Goal: Use online tool/utility: Utilize a website feature to perform a specific function

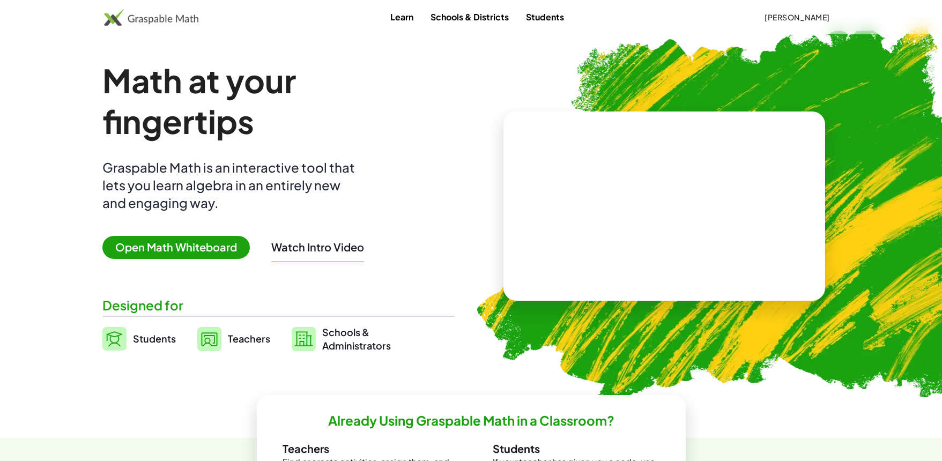
click at [205, 249] on span "Open Math Whiteboard" at bounding box center [175, 247] width 147 height 23
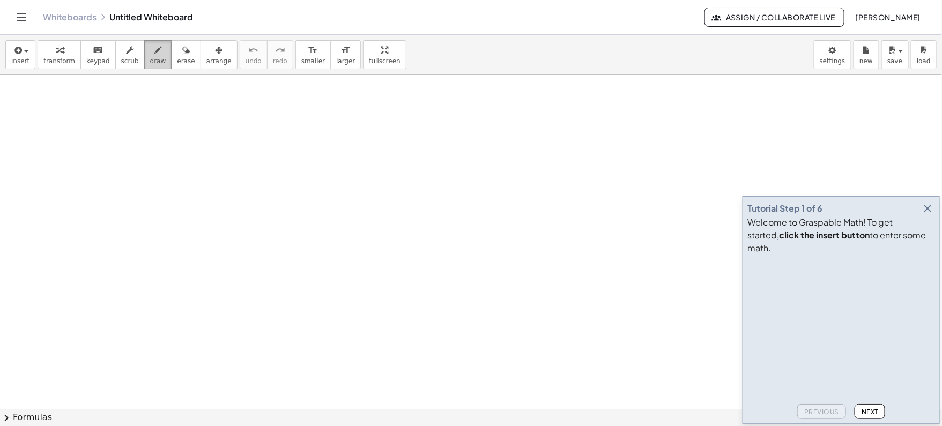
click at [154, 48] on icon "button" at bounding box center [158, 50] width 8 height 13
drag, startPoint x: 79, startPoint y: 114, endPoint x: 79, endPoint y: 131, distance: 17.7
drag, startPoint x: 108, startPoint y: 108, endPoint x: 103, endPoint y: 135, distance: 27.8
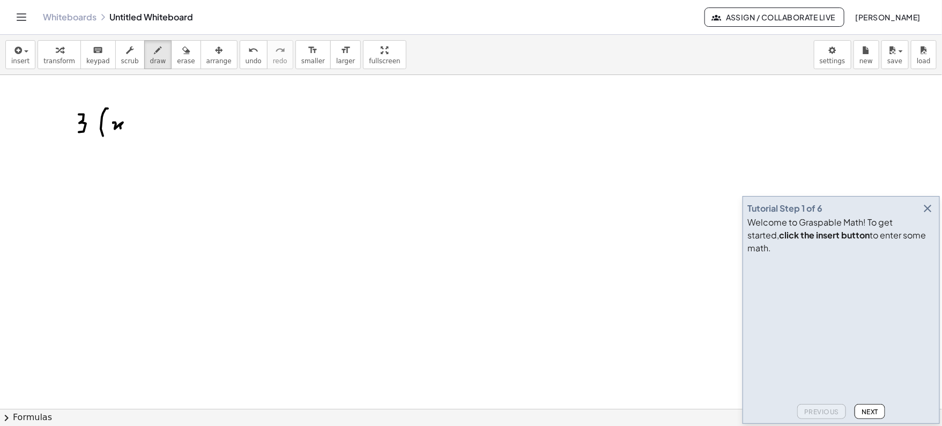
drag, startPoint x: 113, startPoint y: 122, endPoint x: 130, endPoint y: 128, distance: 18.1
drag, startPoint x: 135, startPoint y: 109, endPoint x: 142, endPoint y: 116, distance: 9.1
drag, startPoint x: 152, startPoint y: 128, endPoint x: 159, endPoint y: 128, distance: 7.5
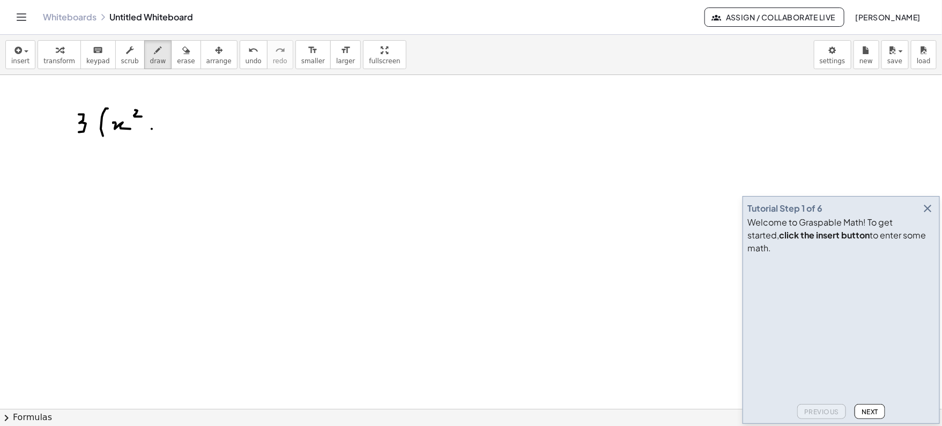
drag, startPoint x: 155, startPoint y: 122, endPoint x: 155, endPoint y: 137, distance: 15.0
drag, startPoint x: 173, startPoint y: 115, endPoint x: 173, endPoint y: 130, distance: 15.6
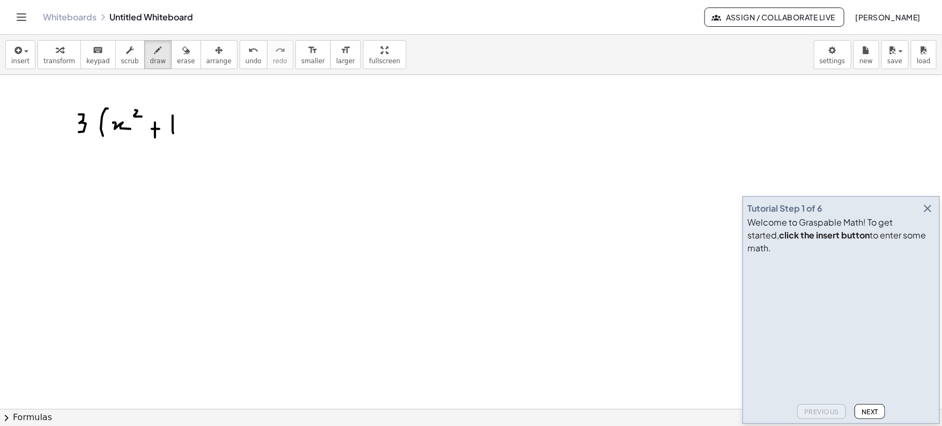
drag, startPoint x: 180, startPoint y: 122, endPoint x: 186, endPoint y: 160, distance: 38.6
drag, startPoint x: 78, startPoint y: 162, endPoint x: 186, endPoint y: 162, distance: 108.3
drag, startPoint x: 126, startPoint y: 176, endPoint x: 143, endPoint y: 190, distance: 21.7
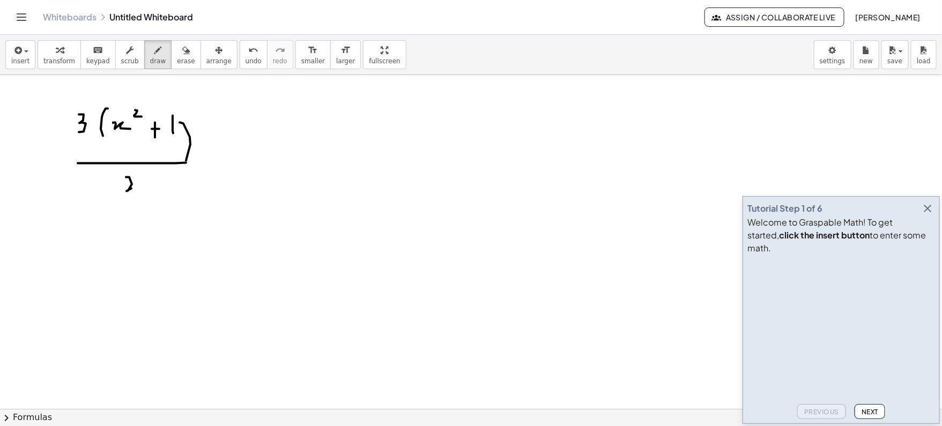
drag, startPoint x: 250, startPoint y: 160, endPoint x: 263, endPoint y: 160, distance: 12.9
drag, startPoint x: 258, startPoint y: 152, endPoint x: 258, endPoint y: 168, distance: 16.1
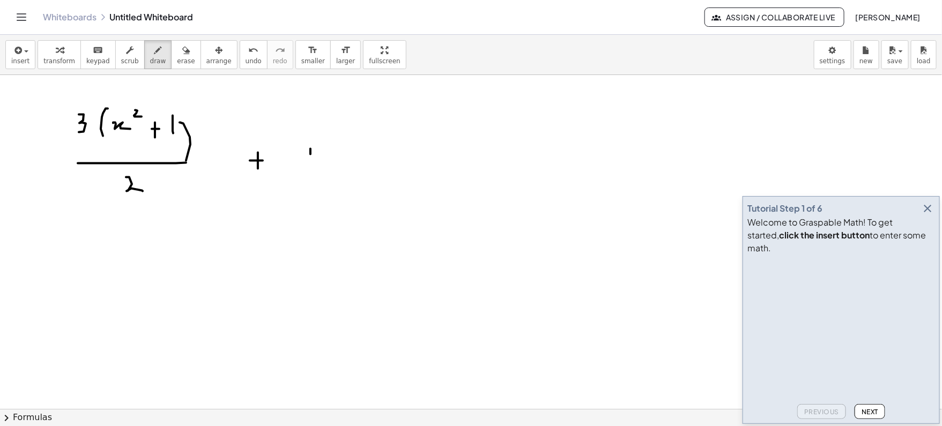
drag, startPoint x: 310, startPoint y: 148, endPoint x: 311, endPoint y: 162, distance: 14.5
drag, startPoint x: 347, startPoint y: 144, endPoint x: 347, endPoint y: 160, distance: 16.1
drag, startPoint x: 368, startPoint y: 158, endPoint x: 357, endPoint y: 164, distance: 12.7
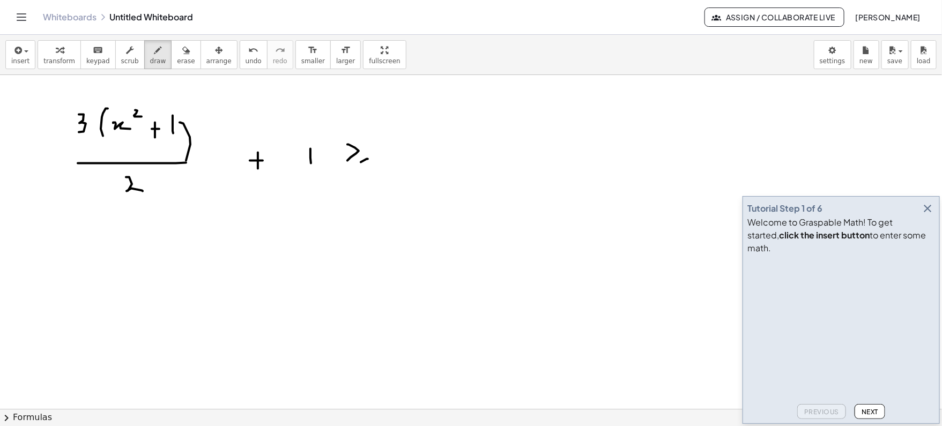
drag, startPoint x: 400, startPoint y: 132, endPoint x: 405, endPoint y: 149, distance: 18.0
drag, startPoint x: 419, startPoint y: 142, endPoint x: 427, endPoint y: 142, distance: 7.5
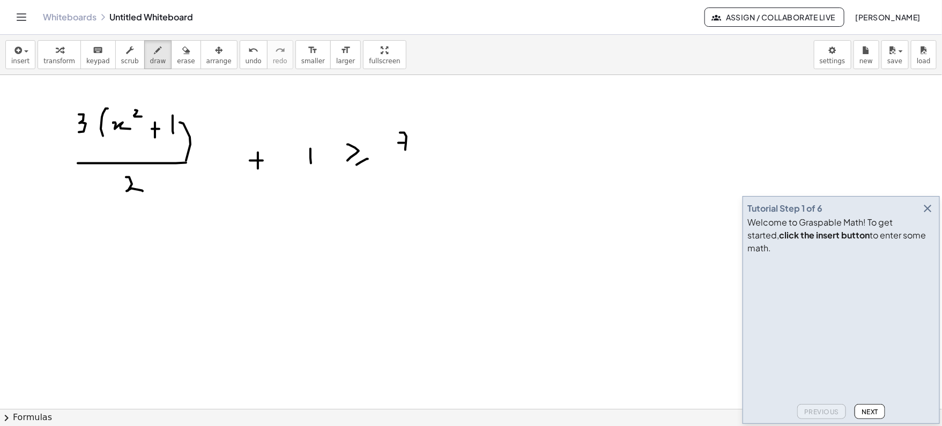
drag, startPoint x: 440, startPoint y: 137, endPoint x: 453, endPoint y: 151, distance: 19.3
drag, startPoint x: 453, startPoint y: 143, endPoint x: 445, endPoint y: 149, distance: 10.3
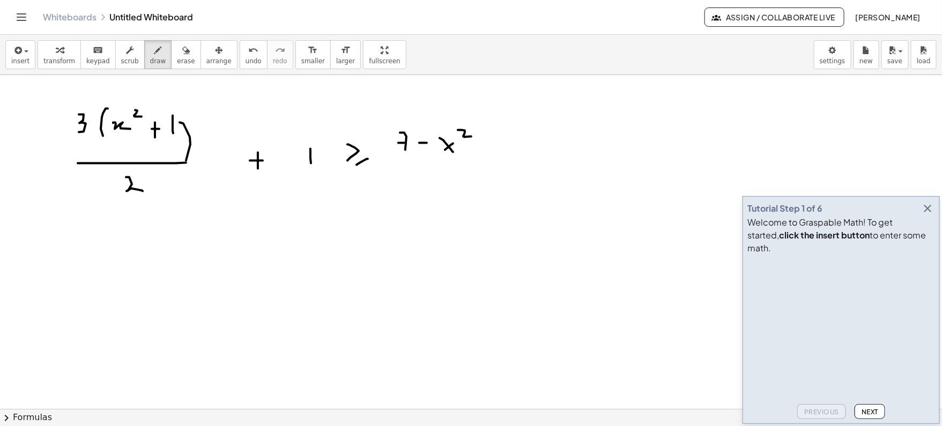
drag, startPoint x: 458, startPoint y: 129, endPoint x: 472, endPoint y: 136, distance: 15.4
drag, startPoint x: 424, startPoint y: 168, endPoint x: 447, endPoint y: 168, distance: 23.6
drag, startPoint x: 434, startPoint y: 186, endPoint x: 443, endPoint y: 196, distance: 13.3
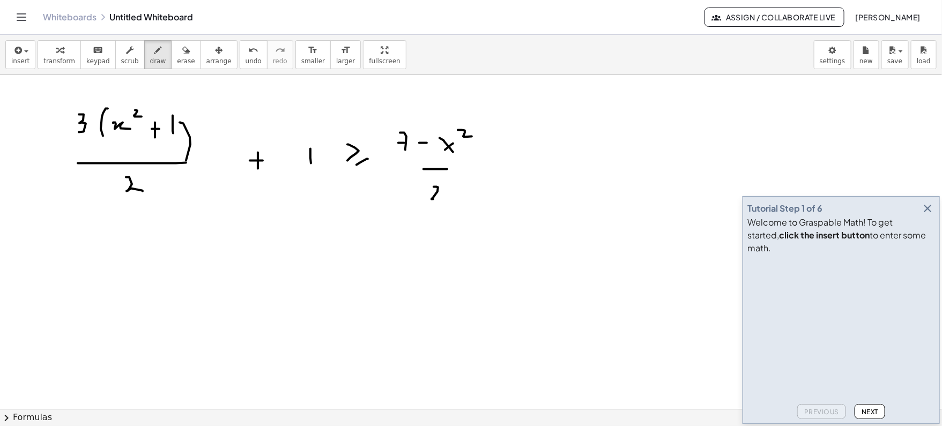
drag, startPoint x: 482, startPoint y: 176, endPoint x: 503, endPoint y: 174, distance: 21.0
drag, startPoint x: 523, startPoint y: 167, endPoint x: 543, endPoint y: 177, distance: 22.8
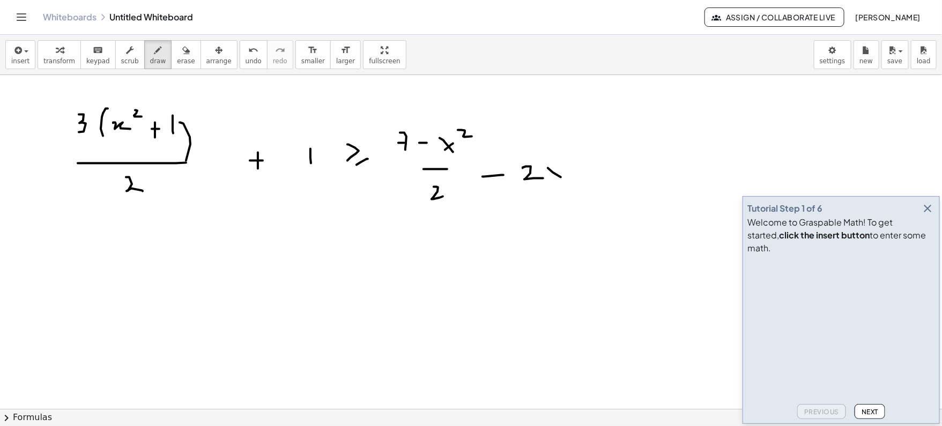
drag, startPoint x: 548, startPoint y: 167, endPoint x: 566, endPoint y: 178, distance: 20.7
drag, startPoint x: 565, startPoint y: 169, endPoint x: 553, endPoint y: 179, distance: 15.2
drag, startPoint x: 598, startPoint y: 150, endPoint x: 597, endPoint y: 182, distance: 32.7
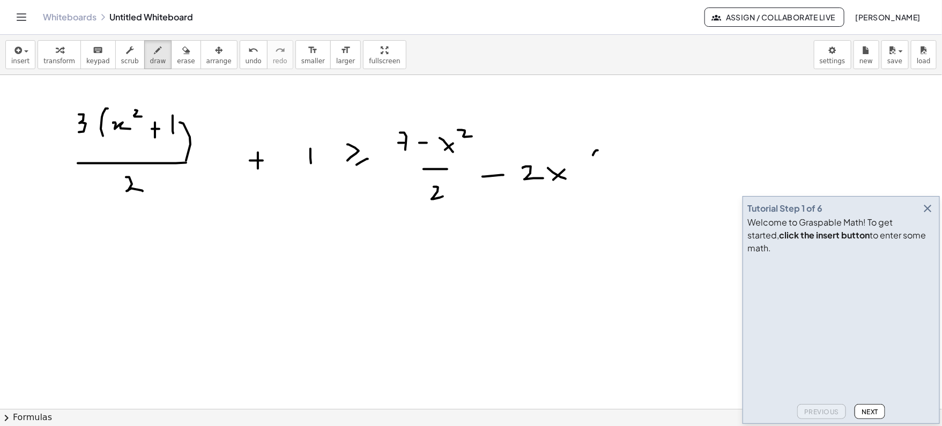
drag, startPoint x: 609, startPoint y: 176, endPoint x: 632, endPoint y: 176, distance: 23.1
drag, startPoint x: 647, startPoint y: 173, endPoint x: 661, endPoint y: 173, distance: 14.5
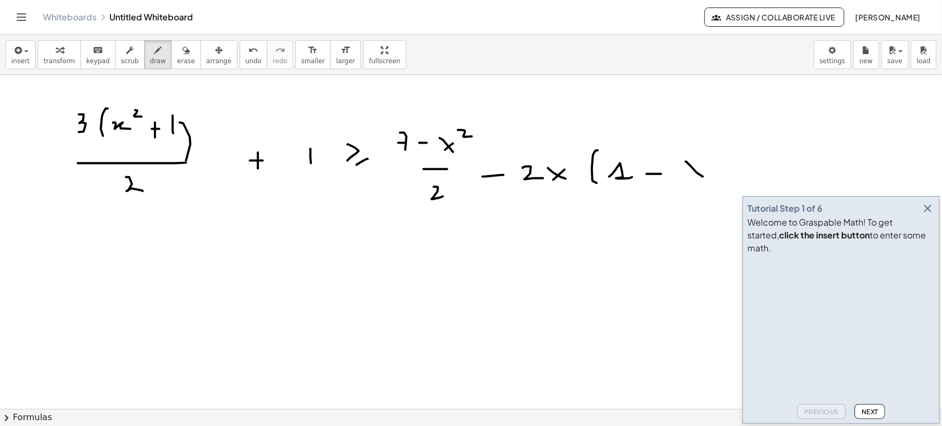
drag, startPoint x: 686, startPoint y: 161, endPoint x: 705, endPoint y: 177, distance: 25.1
drag
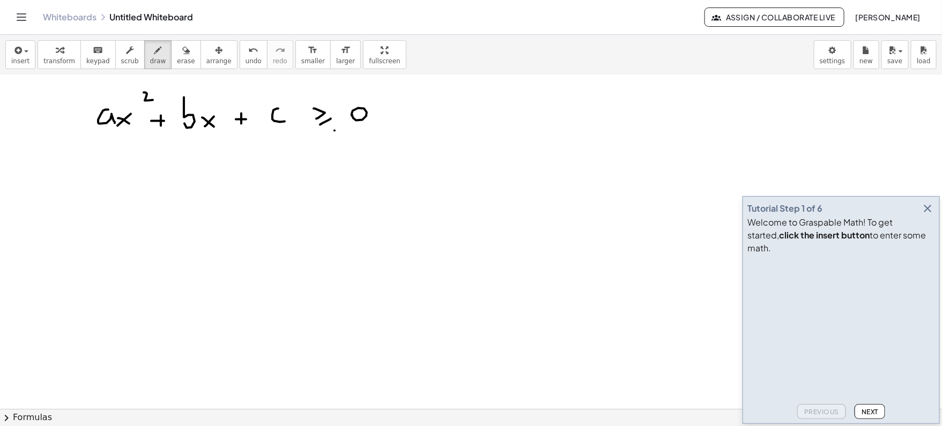
scroll to position [252, 0]
click at [157, 47] on div "button" at bounding box center [158, 49] width 16 height 13
drag, startPoint x: 54, startPoint y: 188, endPoint x: 58, endPoint y: 203, distance: 16.3
click at [58, 203] on div at bounding box center [471, 227] width 942 height 808
drag, startPoint x: 68, startPoint y: 192, endPoint x: 71, endPoint y: 202, distance: 9.7
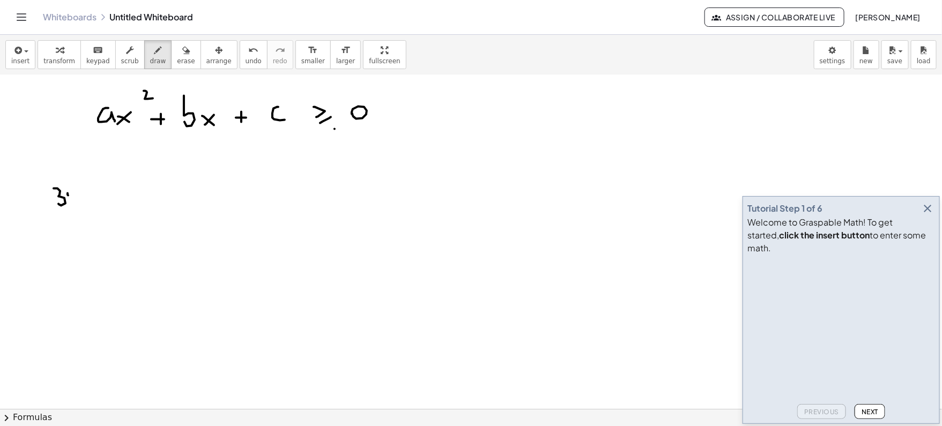
click at [71, 202] on div at bounding box center [471, 227] width 942 height 808
click at [71, 188] on div at bounding box center [471, 227] width 942 height 808
drag, startPoint x: 79, startPoint y: 188, endPoint x: 79, endPoint y: 204, distance: 16.1
click at [79, 204] on div at bounding box center [471, 227] width 942 height 808
drag, startPoint x: 79, startPoint y: 188, endPoint x: 88, endPoint y: 188, distance: 9.1
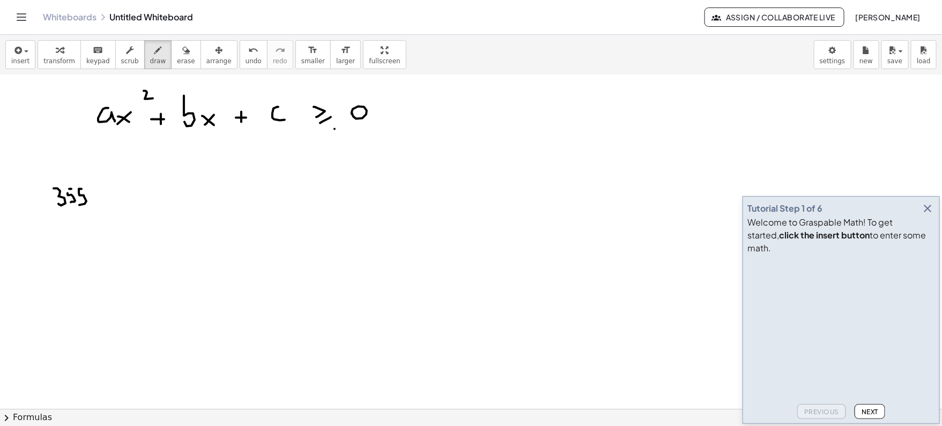
click at [88, 188] on div at bounding box center [471, 227] width 942 height 808
drag, startPoint x: 93, startPoint y: 223, endPoint x: 89, endPoint y: 263, distance: 40.4
click at [89, 263] on div at bounding box center [471, 227] width 942 height 808
drag, startPoint x: 105, startPoint y: 235, endPoint x: 105, endPoint y: 250, distance: 15.6
click at [105, 250] on div at bounding box center [471, 227] width 942 height 808
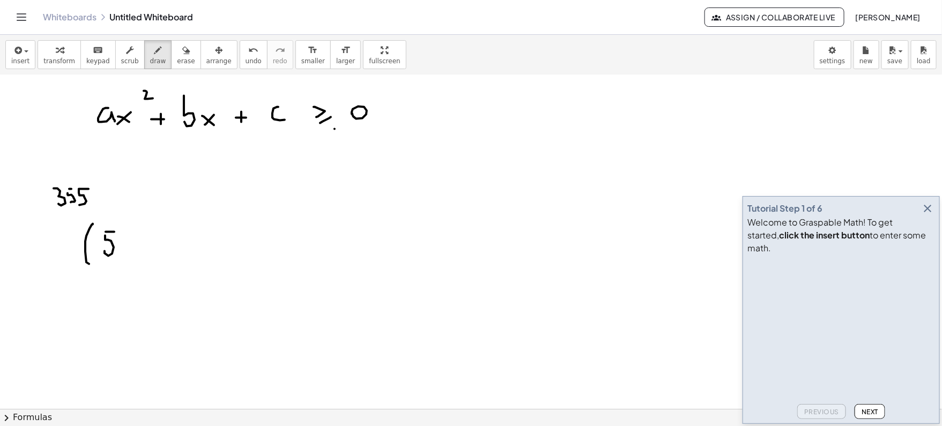
drag, startPoint x: 106, startPoint y: 231, endPoint x: 114, endPoint y: 231, distance: 8.6
click at [114, 231] on div at bounding box center [471, 227] width 942 height 808
drag, startPoint x: 125, startPoint y: 250, endPoint x: 133, endPoint y: 250, distance: 8.0
click at [133, 250] on div at bounding box center [471, 227] width 942 height 808
drag, startPoint x: 150, startPoint y: 239, endPoint x: 159, endPoint y: 254, distance: 17.8
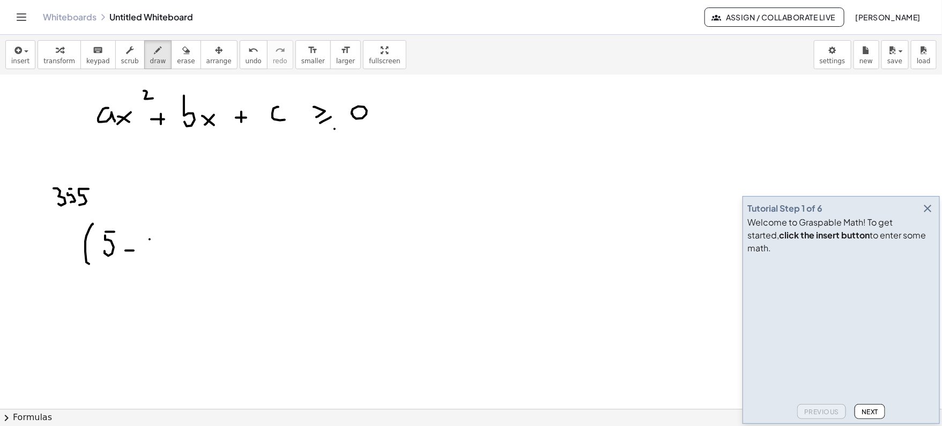
click at [159, 254] on div at bounding box center [471, 227] width 942 height 808
drag, startPoint x: 160, startPoint y: 242, endPoint x: 148, endPoint y: 255, distance: 17.1
click at [148, 255] on div at bounding box center [471, 227] width 942 height 808
drag, startPoint x: 170, startPoint y: 230, endPoint x: 182, endPoint y: 271, distance: 42.6
click at [182, 271] on div at bounding box center [471, 227] width 942 height 808
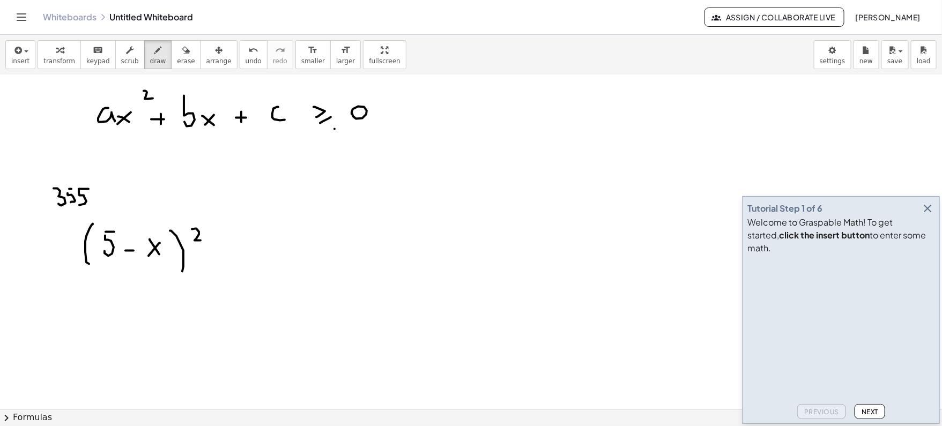
drag, startPoint x: 192, startPoint y: 228, endPoint x: 197, endPoint y: 246, distance: 18.5
click at [197, 246] on div at bounding box center [471, 227] width 942 height 808
drag, startPoint x: 80, startPoint y: 283, endPoint x: 210, endPoint y: 287, distance: 130.3
click at [210, 287] on div at bounding box center [471, 227] width 942 height 808
drag, startPoint x: 98, startPoint y: 306, endPoint x: 103, endPoint y: 328, distance: 23.0
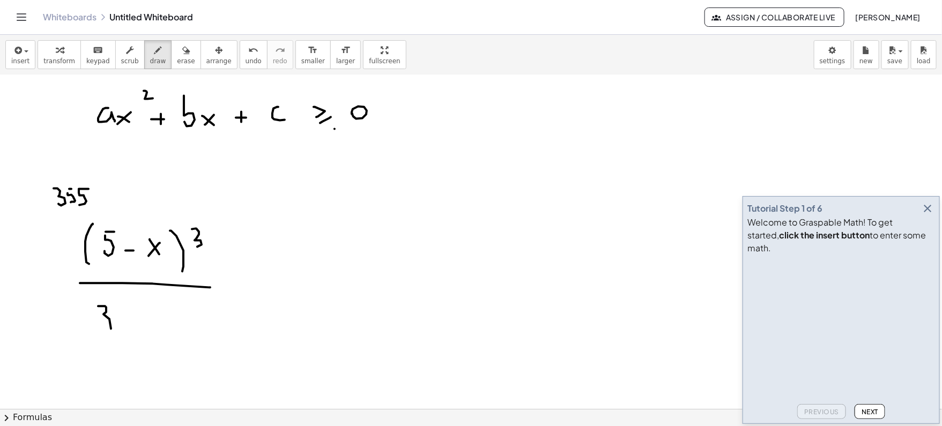
click at [103, 328] on div at bounding box center [471, 227] width 942 height 808
drag, startPoint x: 123, startPoint y: 325, endPoint x: 137, endPoint y: 325, distance: 13.4
click at [137, 325] on div at bounding box center [471, 227] width 942 height 808
drag, startPoint x: 154, startPoint y: 317, endPoint x: 161, endPoint y: 327, distance: 12.3
click at [161, 327] on div at bounding box center [471, 227] width 942 height 808
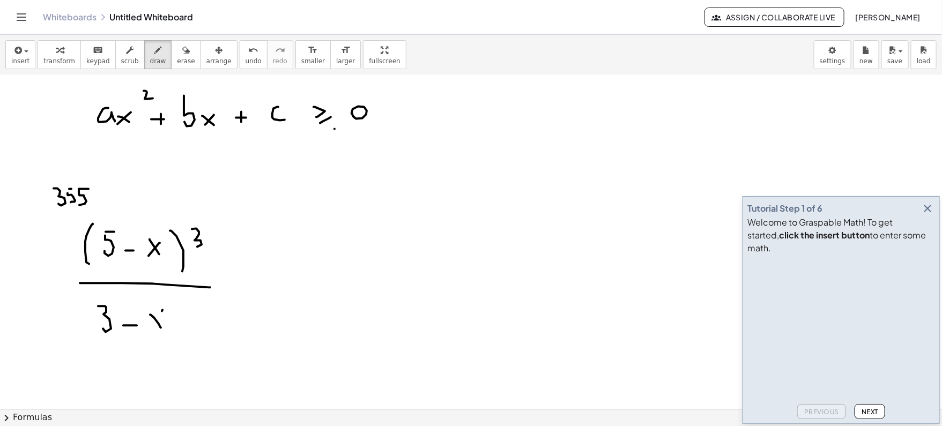
drag, startPoint x: 162, startPoint y: 309, endPoint x: 148, endPoint y: 327, distance: 22.9
click at [148, 327] on div at bounding box center [471, 227] width 942 height 808
drag, startPoint x: 252, startPoint y: 274, endPoint x: 255, endPoint y: 288, distance: 14.2
click at [255, 288] on div at bounding box center [471, 227] width 942 height 808
drag, startPoint x: 288, startPoint y: 283, endPoint x: 289, endPoint y: 288, distance: 5.6
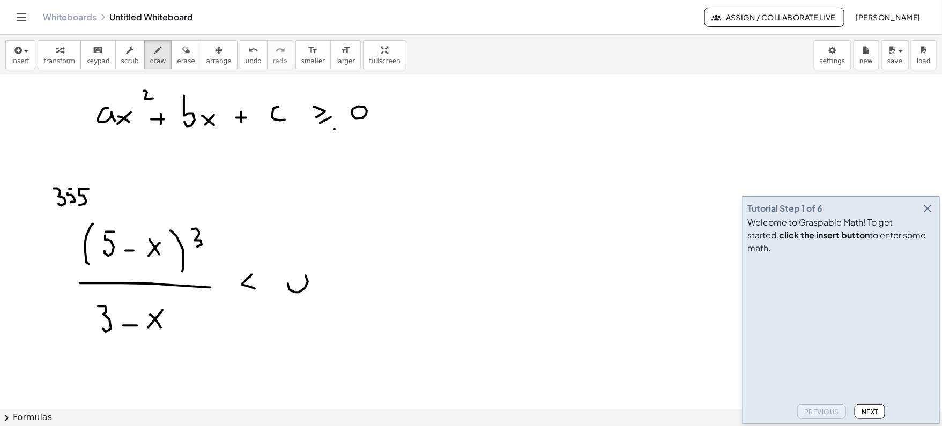
click at [289, 288] on div at bounding box center [471, 227] width 942 height 808
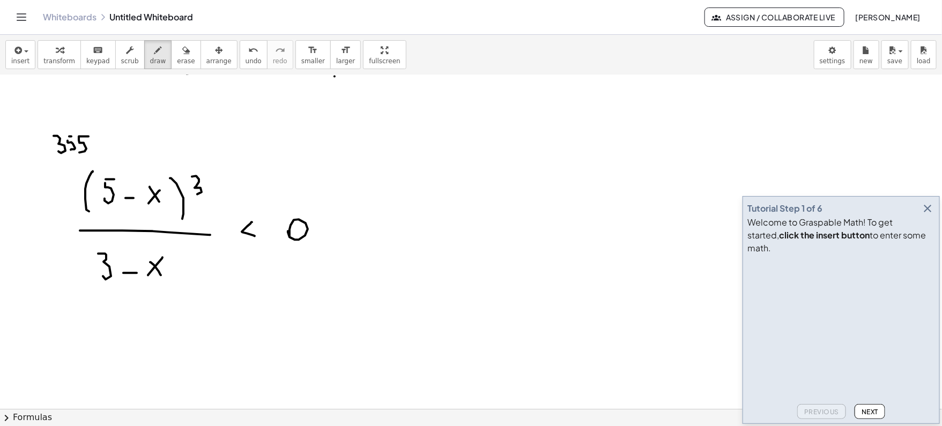
scroll to position [312, 0]
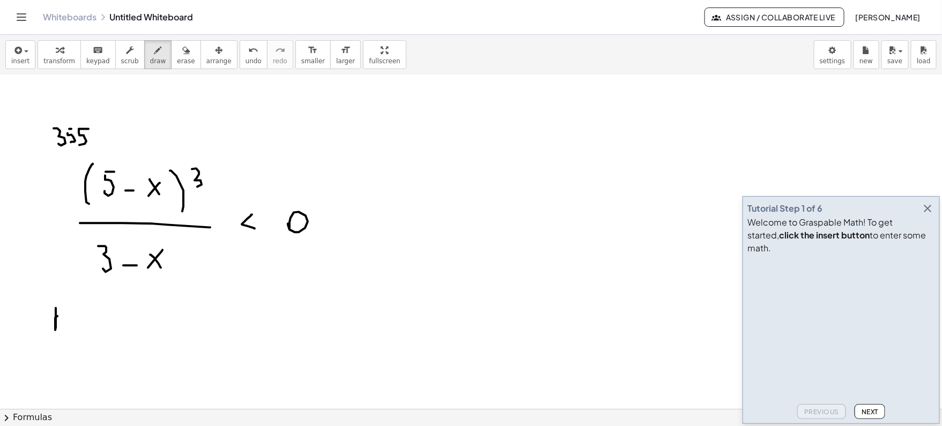
drag, startPoint x: 56, startPoint y: 307, endPoint x: 72, endPoint y: 310, distance: 16.8
click at [72, 310] on div at bounding box center [471, 167] width 942 height 808
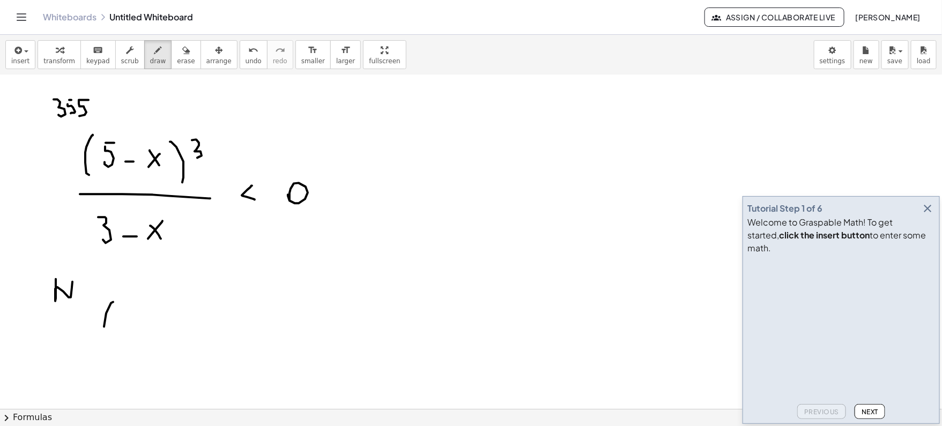
drag, startPoint x: 113, startPoint y: 301, endPoint x: 107, endPoint y: 338, distance: 37.5
click at [107, 338] on div at bounding box center [471, 138] width 942 height 808
drag, startPoint x: 130, startPoint y: 313, endPoint x: 129, endPoint y: 324, distance: 11.3
click at [129, 324] on div at bounding box center [471, 138] width 942 height 808
drag, startPoint x: 129, startPoint y: 311, endPoint x: 140, endPoint y: 311, distance: 11.3
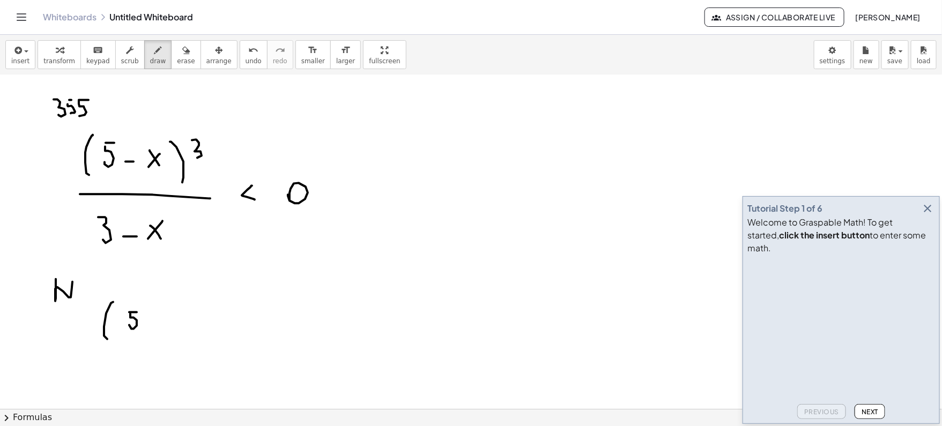
click at [138, 311] on div at bounding box center [471, 138] width 942 height 808
drag, startPoint x: 154, startPoint y: 328, endPoint x: 166, endPoint y: 328, distance: 11.8
click at [166, 328] on div at bounding box center [471, 138] width 942 height 808
drag, startPoint x: 182, startPoint y: 315, endPoint x: 194, endPoint y: 328, distance: 17.4
click at [194, 328] on div at bounding box center [471, 138] width 942 height 808
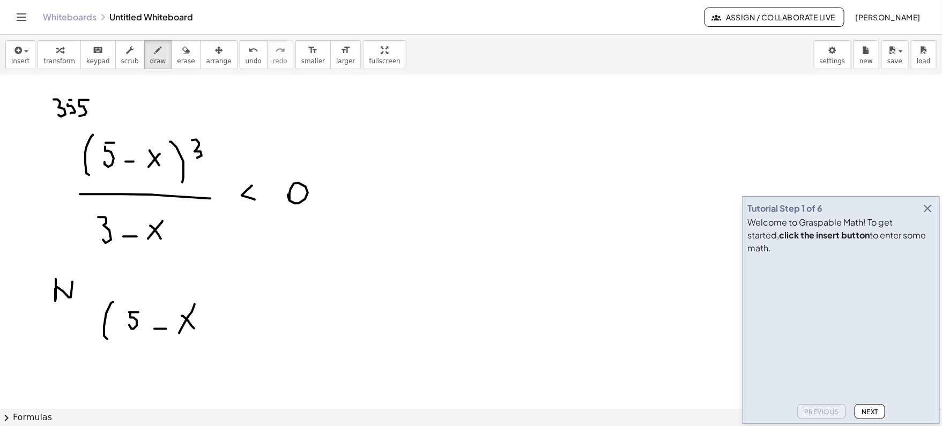
drag, startPoint x: 195, startPoint y: 303, endPoint x: 179, endPoint y: 333, distance: 33.3
click at [179, 333] on div at bounding box center [471, 138] width 942 height 808
drag, startPoint x: 205, startPoint y: 294, endPoint x: 210, endPoint y: 335, distance: 41.6
click at [210, 335] on div at bounding box center [471, 138] width 942 height 808
drag, startPoint x: 221, startPoint y: 280, endPoint x: 221, endPoint y: 301, distance: 21.5
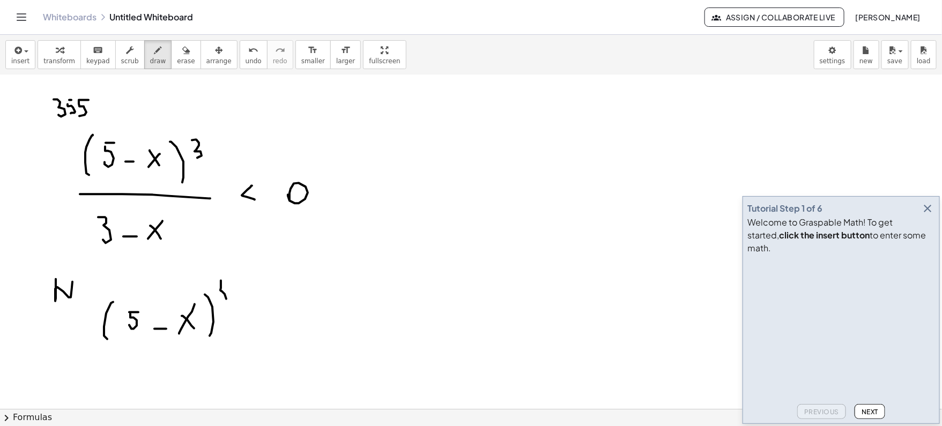
click at [221, 301] on div at bounding box center [471, 138] width 942 height 808
click at [220, 281] on div at bounding box center [471, 138] width 942 height 808
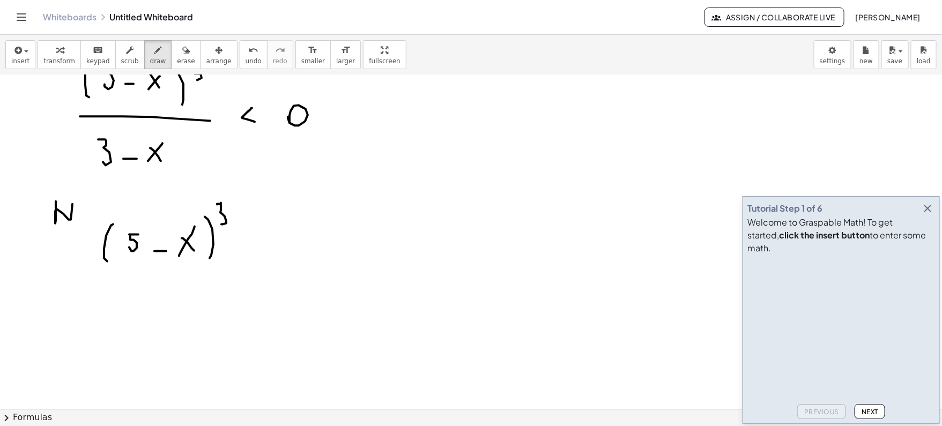
scroll to position [422, 0]
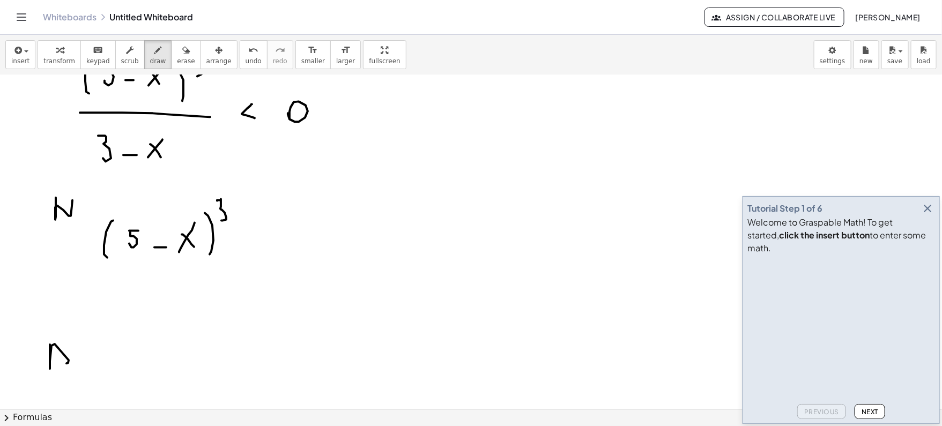
drag, startPoint x: 50, startPoint y: 344, endPoint x: 57, endPoint y: 363, distance: 21.2
click at [57, 363] on div at bounding box center [471, 57] width 942 height 808
drag, startPoint x: 95, startPoint y: 196, endPoint x: 90, endPoint y: 214, distance: 19.4
click at [90, 214] on div at bounding box center [471, 57] width 942 height 808
click at [118, 210] on div at bounding box center [471, 57] width 942 height 808
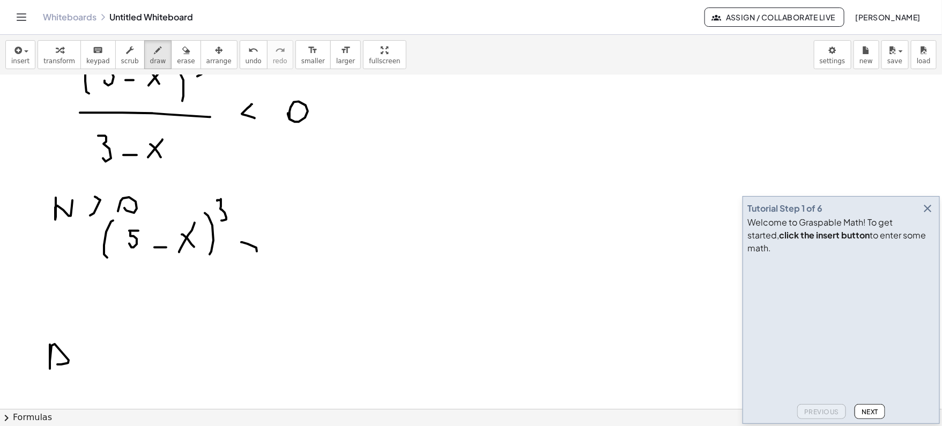
click at [247, 256] on div at bounding box center [471, 57] width 942 height 808
click at [288, 248] on div at bounding box center [471, 57] width 942 height 808
drag, startPoint x: 393, startPoint y: 241, endPoint x: 393, endPoint y: 259, distance: 17.7
click at [393, 259] on div at bounding box center [471, 57] width 942 height 808
drag, startPoint x: 393, startPoint y: 244, endPoint x: 404, endPoint y: 244, distance: 11.3
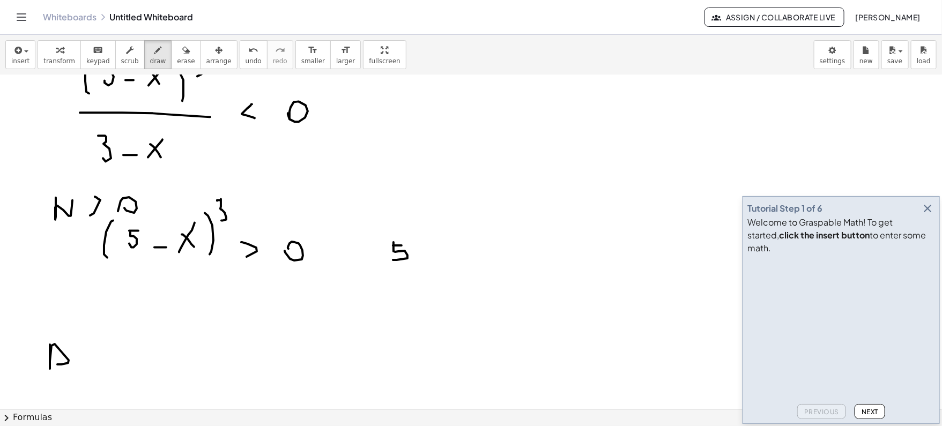
click at [404, 244] on div at bounding box center [471, 57] width 942 height 808
drag, startPoint x: 420, startPoint y: 253, endPoint x: 432, endPoint y: 253, distance: 11.3
click at [432, 253] on div at bounding box center [471, 57] width 942 height 808
drag, startPoint x: 445, startPoint y: 244, endPoint x: 457, endPoint y: 256, distance: 16.7
click at [457, 256] on div at bounding box center [471, 57] width 942 height 808
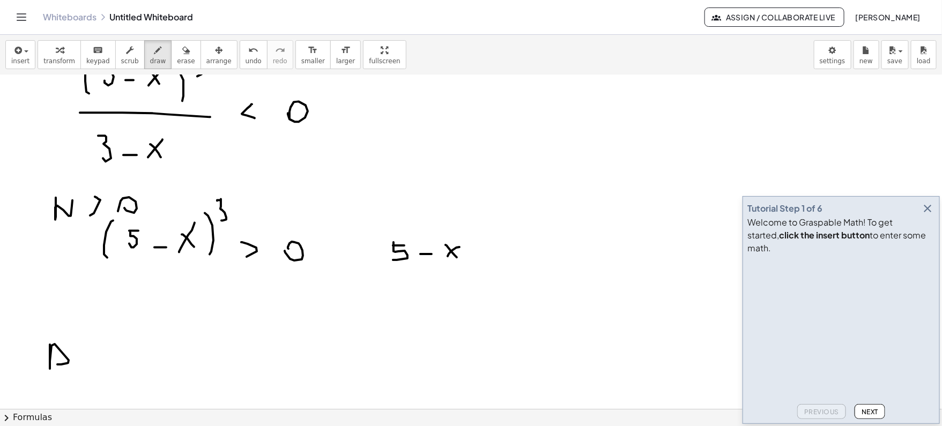
drag, startPoint x: 459, startPoint y: 246, endPoint x: 448, endPoint y: 255, distance: 14.9
click at [448, 255] on div at bounding box center [471, 57] width 942 height 808
drag, startPoint x: 486, startPoint y: 241, endPoint x: 482, endPoint y: 257, distance: 15.9
click at [482, 257] on div at bounding box center [471, 57] width 942 height 808
click at [509, 248] on div at bounding box center [471, 57] width 942 height 808
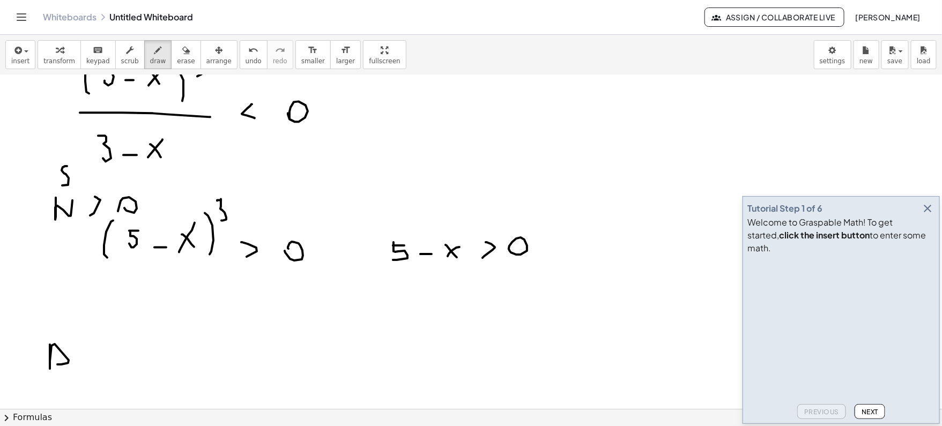
drag, startPoint x: 67, startPoint y: 165, endPoint x: 56, endPoint y: 181, distance: 19.2
click at [56, 181] on div at bounding box center [471, 57] width 942 height 808
drag, startPoint x: 72, startPoint y: 175, endPoint x: 72, endPoint y: 185, distance: 9.6
click at [72, 185] on div at bounding box center [471, 57] width 942 height 808
drag, startPoint x: 66, startPoint y: 173, endPoint x: 81, endPoint y: 173, distance: 15.0
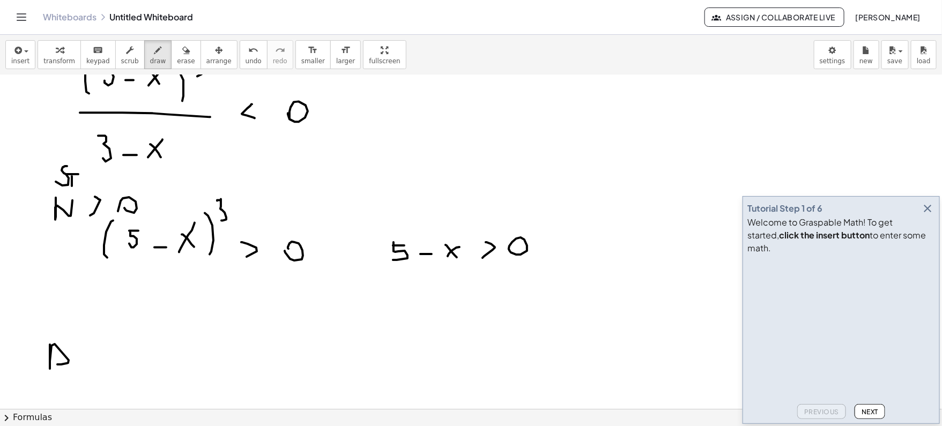
click at [81, 173] on div at bounding box center [471, 57] width 942 height 808
drag, startPoint x: 87, startPoint y: 173, endPoint x: 94, endPoint y: 170, distance: 7.8
click at [94, 170] on div at bounding box center [471, 57] width 942 height 808
drag, startPoint x: 105, startPoint y: 175, endPoint x: 107, endPoint y: 185, distance: 10.8
click at [107, 185] on div at bounding box center [471, 57] width 942 height 808
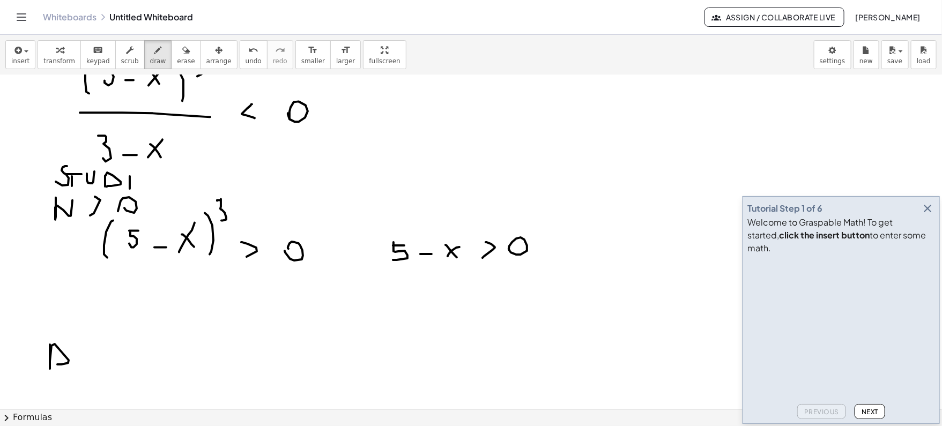
drag, startPoint x: 130, startPoint y: 175, endPoint x: 130, endPoint y: 188, distance: 12.3
click at [130, 188] on div at bounding box center [471, 57] width 942 height 808
click at [142, 178] on div at bounding box center [471, 57] width 942 height 808
drag, startPoint x: 191, startPoint y: 175, endPoint x: 190, endPoint y: 189, distance: 14.0
click at [190, 189] on div at bounding box center [471, 57] width 942 height 808
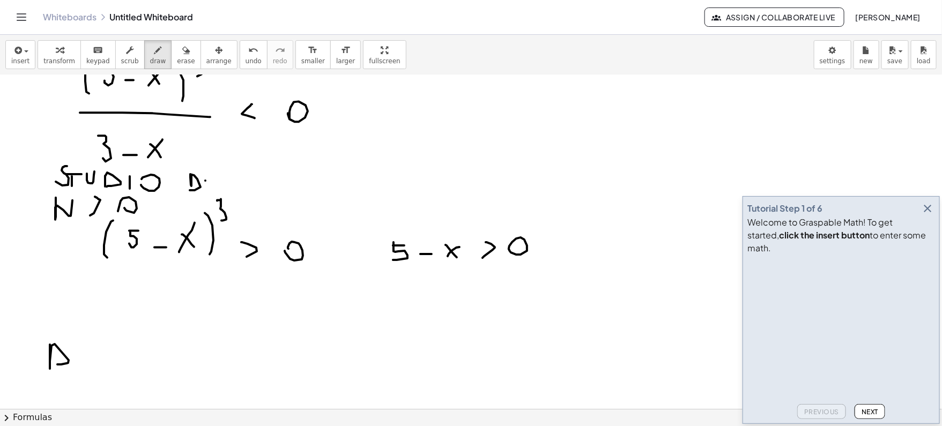
drag, startPoint x: 205, startPoint y: 180, endPoint x: 212, endPoint y: 188, distance: 10.7
click at [212, 188] on div at bounding box center [471, 57] width 942 height 808
click at [211, 183] on div at bounding box center [471, 57] width 942 height 808
drag, startPoint x: 202, startPoint y: 173, endPoint x: 217, endPoint y: 173, distance: 15.5
click at [217, 173] on div at bounding box center [471, 57] width 942 height 808
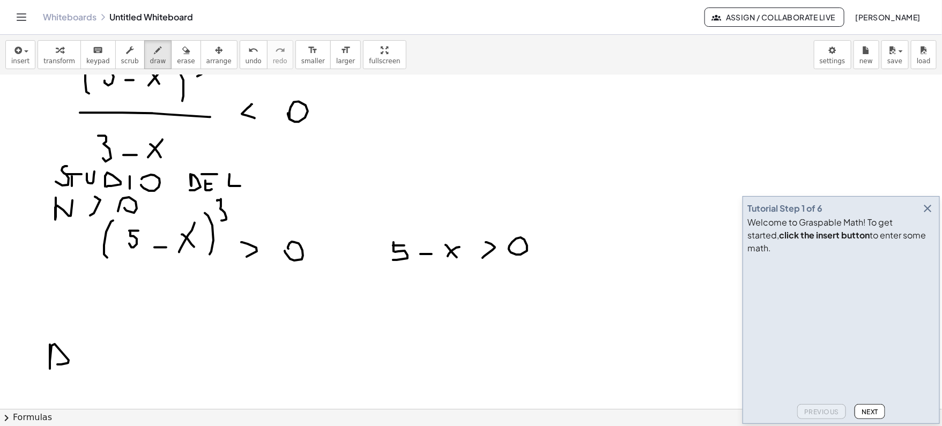
drag, startPoint x: 229, startPoint y: 173, endPoint x: 240, endPoint y: 185, distance: 15.9
click at [240, 185] on div at bounding box center [471, 57] width 942 height 808
drag, startPoint x: 291, startPoint y: 173, endPoint x: 285, endPoint y: 185, distance: 14.2
click at [285, 185] on div at bounding box center [471, 57] width 942 height 808
drag, startPoint x: 313, startPoint y: 172, endPoint x: 313, endPoint y: 184, distance: 12.3
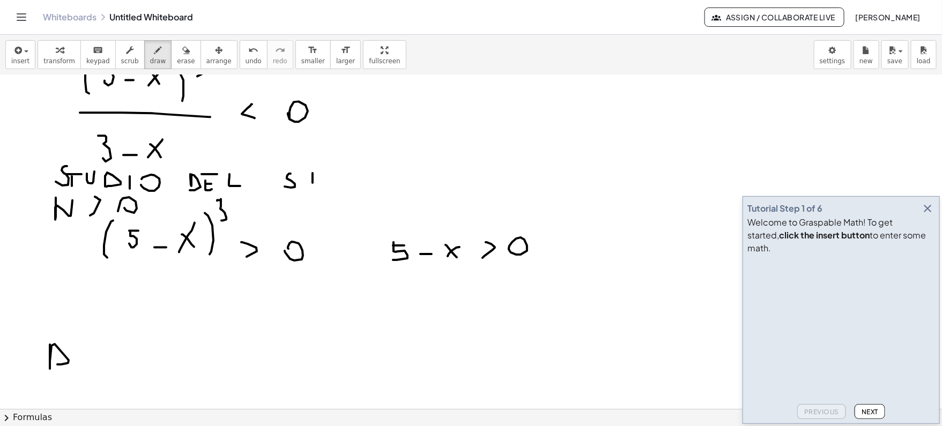
click at [313, 184] on div at bounding box center [471, 57] width 942 height 808
drag, startPoint x: 305, startPoint y: 169, endPoint x: 320, endPoint y: 169, distance: 15.5
click at [320, 169] on div at bounding box center [471, 57] width 942 height 808
drag, startPoint x: 325, startPoint y: 170, endPoint x: 332, endPoint y: 186, distance: 17.7
click at [332, 186] on div at bounding box center [471, 57] width 942 height 808
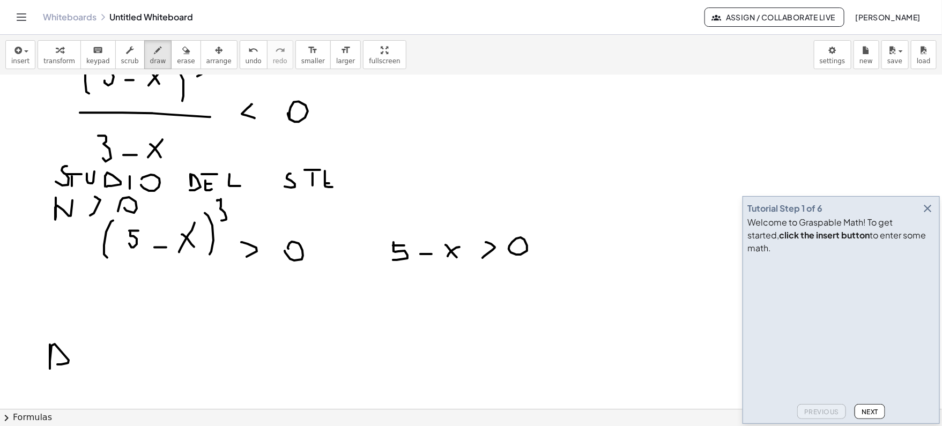
drag, startPoint x: 326, startPoint y: 182, endPoint x: 335, endPoint y: 182, distance: 8.6
click at [335, 182] on div at bounding box center [471, 57] width 942 height 808
drag, startPoint x: 330, startPoint y: 173, endPoint x: 340, endPoint y: 173, distance: 10.7
click at [340, 173] on div at bounding box center [471, 57] width 942 height 808
drag, startPoint x: 357, startPoint y: 174, endPoint x: 361, endPoint y: 192, distance: 18.1
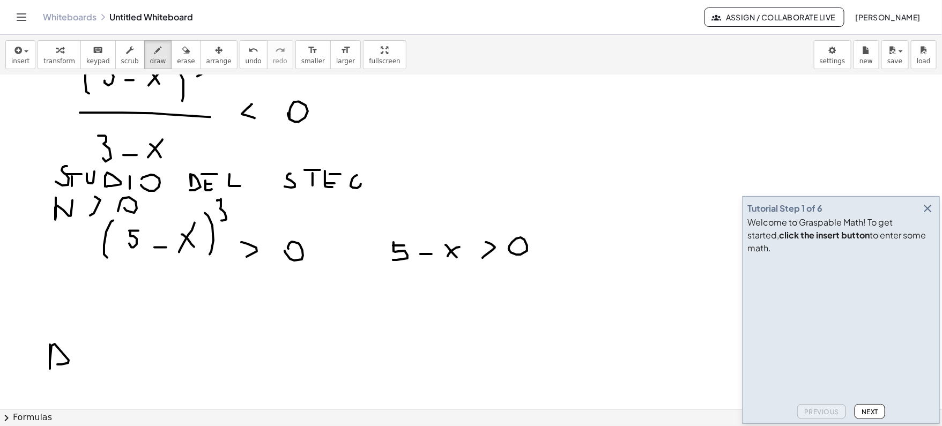
click at [361, 192] on div at bounding box center [471, 57] width 942 height 808
drag, startPoint x: 375, startPoint y: 179, endPoint x: 388, endPoint y: 175, distance: 13.8
click at [388, 183] on div at bounding box center [471, 57] width 942 height 808
drag, startPoint x: 401, startPoint y: 188, endPoint x: 401, endPoint y: 176, distance: 11.8
click at [401, 176] on div at bounding box center [471, 57] width 942 height 808
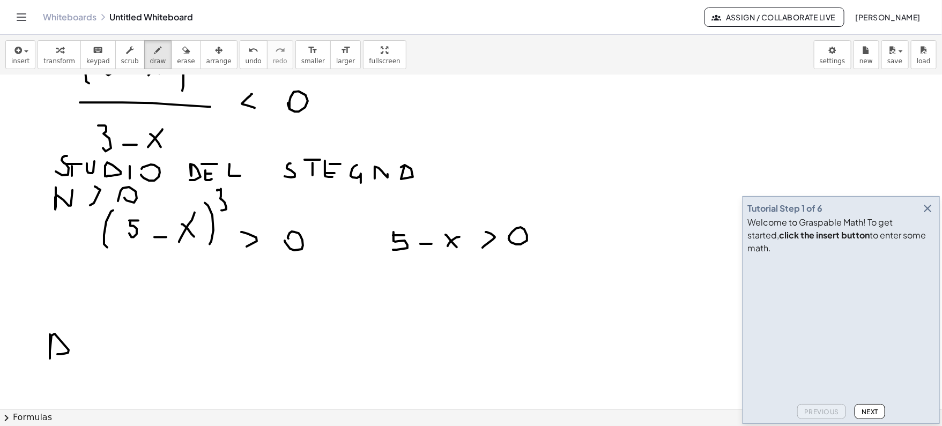
scroll to position [433, 0]
click at [930, 215] on icon "button" at bounding box center [927, 208] width 13 height 13
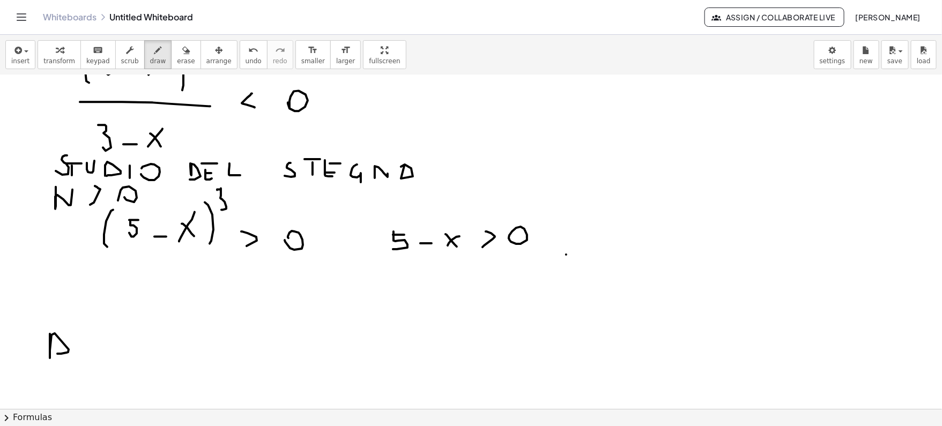
drag, startPoint x: 566, startPoint y: 254, endPoint x: 582, endPoint y: 254, distance: 15.5
click at [582, 254] on div at bounding box center [471, 46] width 942 height 808
drag, startPoint x: 596, startPoint y: 246, endPoint x: 613, endPoint y: 258, distance: 21.1
click at [613, 261] on div at bounding box center [471, 46] width 942 height 808
drag, startPoint x: 612, startPoint y: 247, endPoint x: 600, endPoint y: 262, distance: 19.1
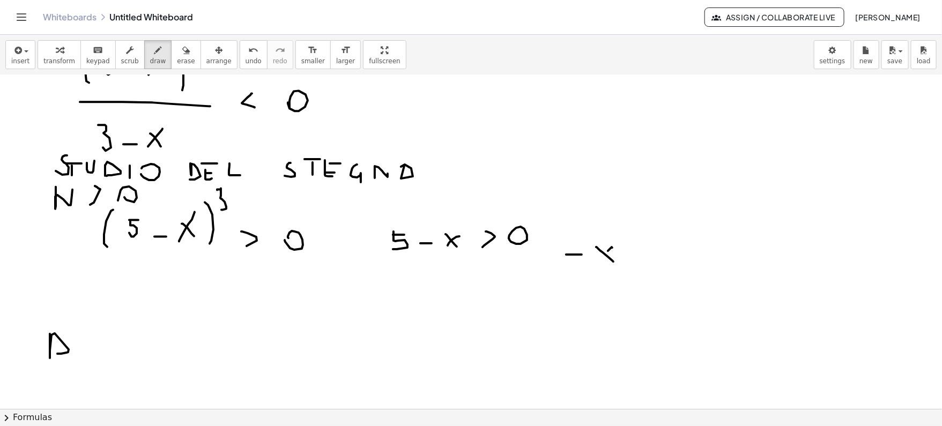
click at [600, 262] on div at bounding box center [471, 46] width 942 height 808
drag, startPoint x: 627, startPoint y: 248, endPoint x: 630, endPoint y: 265, distance: 17.5
click at [630, 265] on div at bounding box center [471, 46] width 942 height 808
drag, startPoint x: 657, startPoint y: 260, endPoint x: 669, endPoint y: 260, distance: 11.8
click at [669, 260] on div at bounding box center [471, 46] width 942 height 808
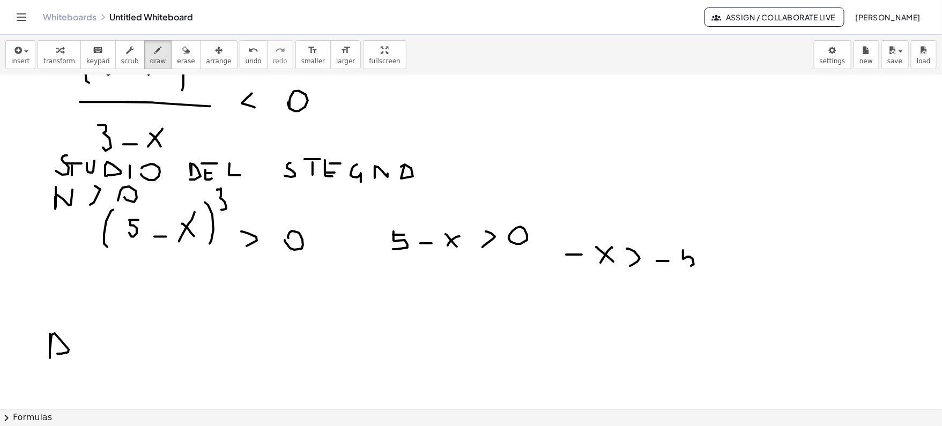
drag, startPoint x: 683, startPoint y: 249, endPoint x: 682, endPoint y: 265, distance: 15.6
click at [682, 265] on div at bounding box center [471, 46] width 942 height 808
drag, startPoint x: 682, startPoint y: 252, endPoint x: 689, endPoint y: 250, distance: 6.8
click at [689, 250] on div at bounding box center [471, 46] width 942 height 808
drag, startPoint x: 738, startPoint y: 244, endPoint x: 760, endPoint y: 253, distance: 23.3
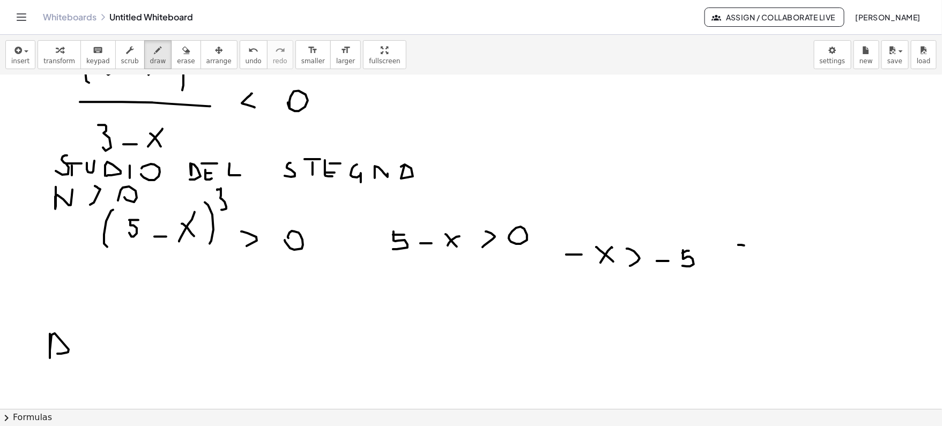
click at [760, 253] on div at bounding box center [471, 46] width 942 height 808
drag, startPoint x: 761, startPoint y: 239, endPoint x: 744, endPoint y: 257, distance: 25.4
click at [744, 257] on div at bounding box center [471, 46] width 942 height 808
drag, startPoint x: 782, startPoint y: 239, endPoint x: 790, endPoint y: 250, distance: 13.5
click at [790, 250] on div at bounding box center [471, 46] width 942 height 808
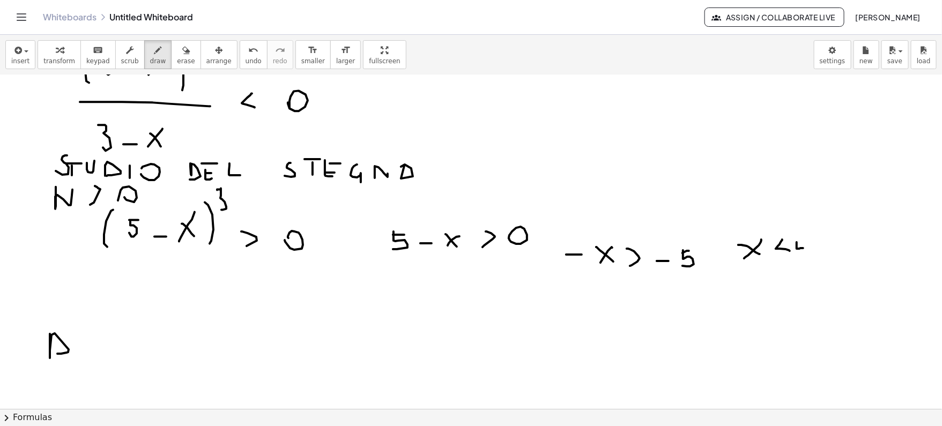
drag, startPoint x: 797, startPoint y: 241, endPoint x: 793, endPoint y: 257, distance: 16.4
click at [793, 257] on div at bounding box center [471, 46] width 942 height 808
click at [820, 234] on div at bounding box center [471, 46] width 942 height 808
click at [117, 348] on div at bounding box center [471, 46] width 942 height 808
click at [155, 335] on div at bounding box center [471, 46] width 942 height 808
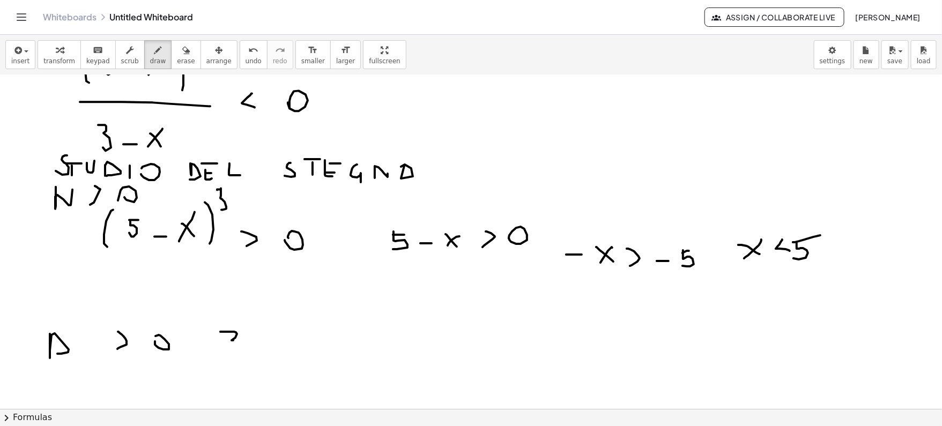
click at [229, 350] on div at bounding box center [471, 46] width 942 height 808
click at [275, 344] on div at bounding box center [471, 46] width 942 height 808
click at [315, 350] on div at bounding box center [471, 46] width 942 height 808
click at [301, 348] on div at bounding box center [471, 46] width 942 height 808
click at [351, 348] on div at bounding box center [471, 46] width 942 height 808
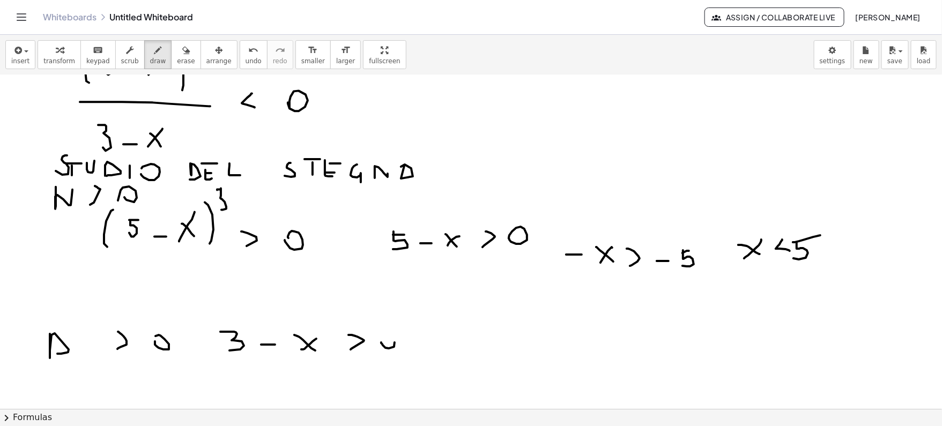
click at [385, 337] on div at bounding box center [471, 46] width 942 height 808
click at [561, 340] on div at bounding box center [471, 46] width 942 height 808
click at [614, 336] on div at bounding box center [471, 46] width 942 height 808
click at [642, 336] on div at bounding box center [471, 46] width 942 height 808
click at [745, 331] on div at bounding box center [471, 46] width 942 height 808
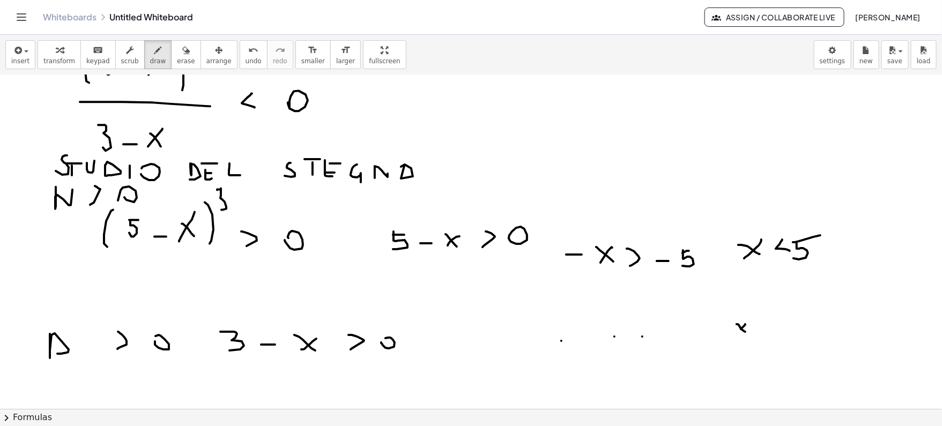
click at [739, 330] on div at bounding box center [471, 46] width 942 height 808
click at [785, 331] on div at bounding box center [471, 46] width 942 height 808
click at [807, 339] on div at bounding box center [471, 46] width 942 height 808
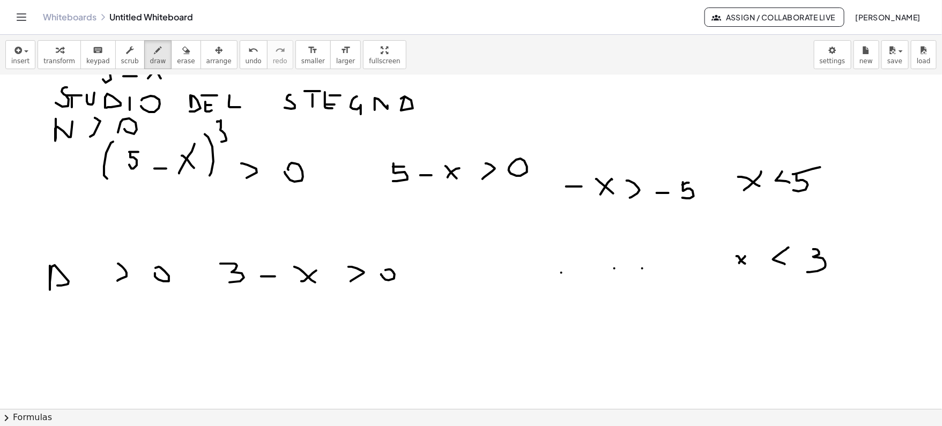
scroll to position [504, 0]
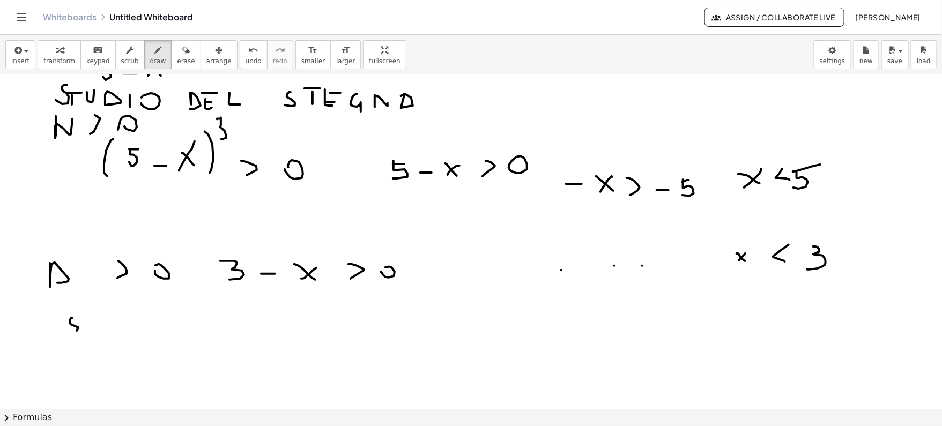
click at [71, 329] on div at bounding box center [471, 73] width 942 height 1005
click at [93, 330] on div at bounding box center [471, 73] width 942 height 1005
click at [248, 53] on icon "undo" at bounding box center [253, 50] width 10 height 13
click at [278, 322] on div at bounding box center [471, 73] width 942 height 1005
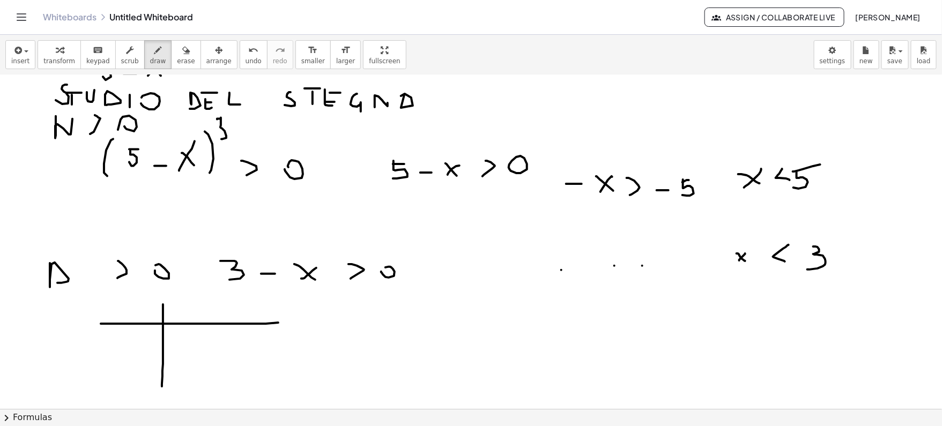
click at [162, 387] on div at bounding box center [471, 73] width 942 height 1005
click at [140, 307] on div at bounding box center [471, 73] width 942 height 1005
click at [230, 376] on div at bounding box center [471, 73] width 942 height 1005
click at [237, 306] on div at bounding box center [471, 73] width 942 height 1005
click at [250, 295] on div at bounding box center [471, 73] width 942 height 1005
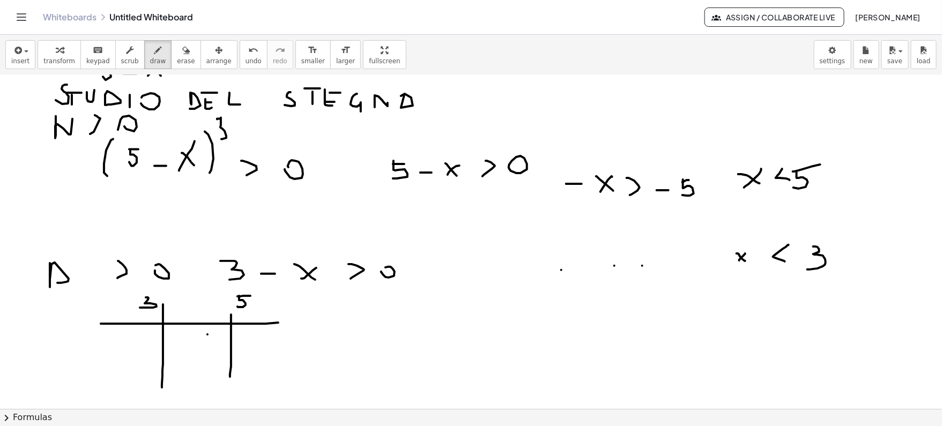
click at [207, 354] on div at bounding box center [471, 73] width 942 height 1005
click at [222, 344] on div at bounding box center [471, 73] width 942 height 1005
click at [139, 361] on div at bounding box center [471, 73] width 942 height 1005
click at [162, 348] on div at bounding box center [471, 73] width 942 height 1005
click at [298, 346] on div at bounding box center [471, 73] width 942 height 1005
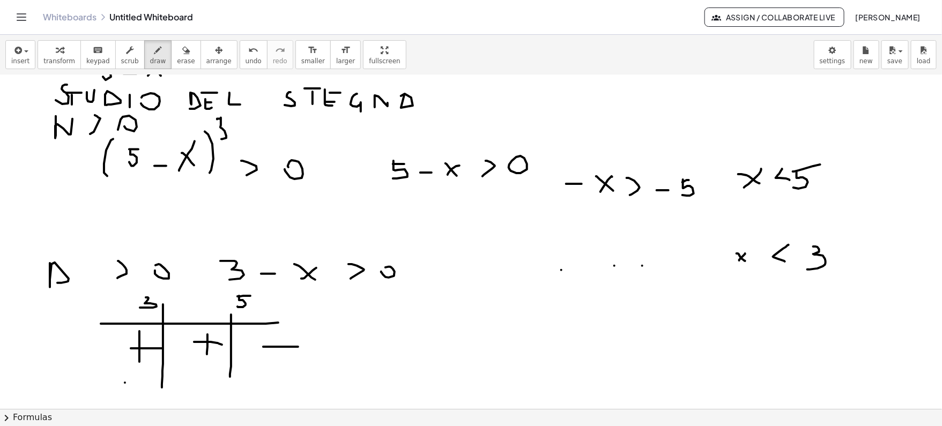
click at [145, 382] on div at bounding box center [471, 73] width 942 height 1005
click at [135, 390] on div at bounding box center [471, 73] width 942 height 1005
click at [218, 377] on div at bounding box center [471, 73] width 942 height 1005
click at [275, 373] on div at bounding box center [471, 73] width 942 height 1005
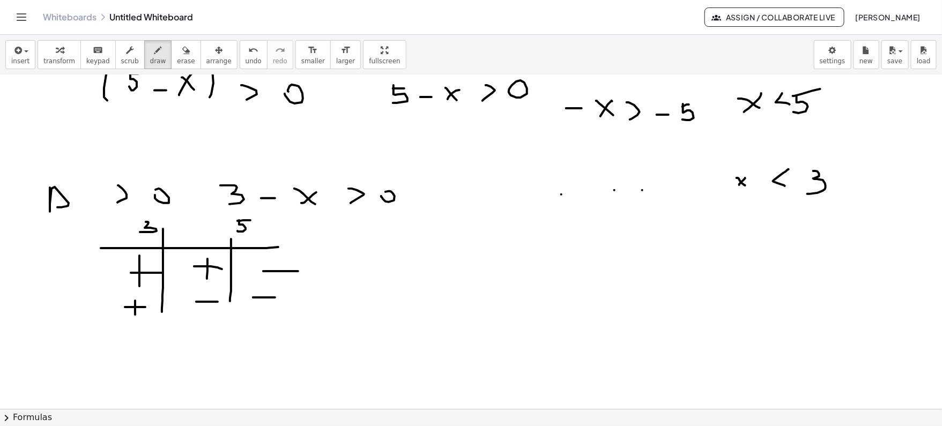
scroll to position [585, 0]
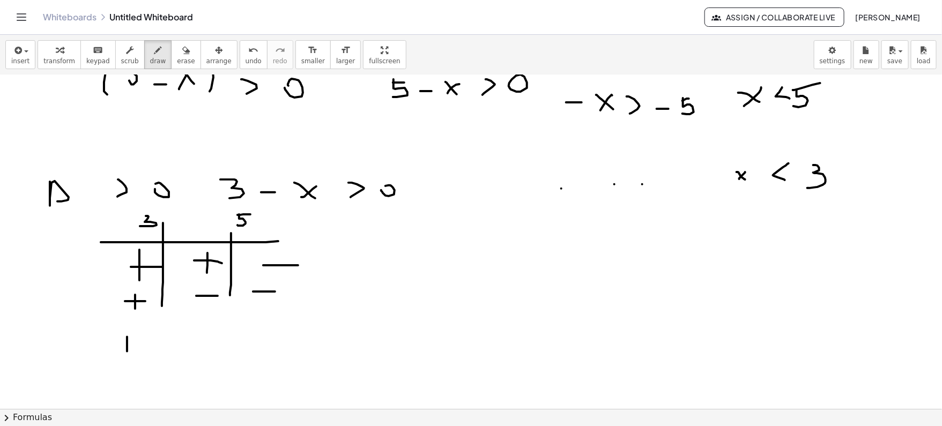
drag, startPoint x: 127, startPoint y: 336, endPoint x: 127, endPoint y: 361, distance: 24.7
drag, startPoint x: 118, startPoint y: 357, endPoint x: 132, endPoint y: 357, distance: 13.4
drag, startPoint x: 184, startPoint y: 352, endPoint x: 219, endPoint y: 352, distance: 35.4
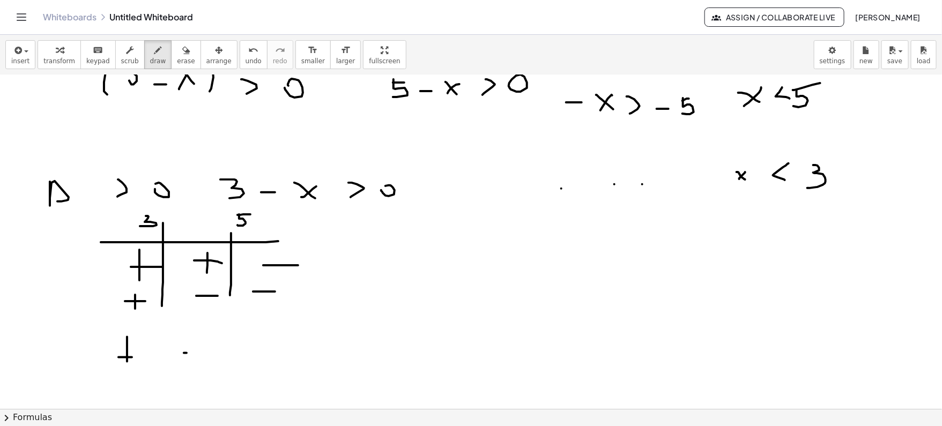
drag, startPoint x: 258, startPoint y: 349, endPoint x: 279, endPoint y: 349, distance: 21.4
drag, startPoint x: 268, startPoint y: 340, endPoint x: 268, endPoint y: 364, distance: 23.6
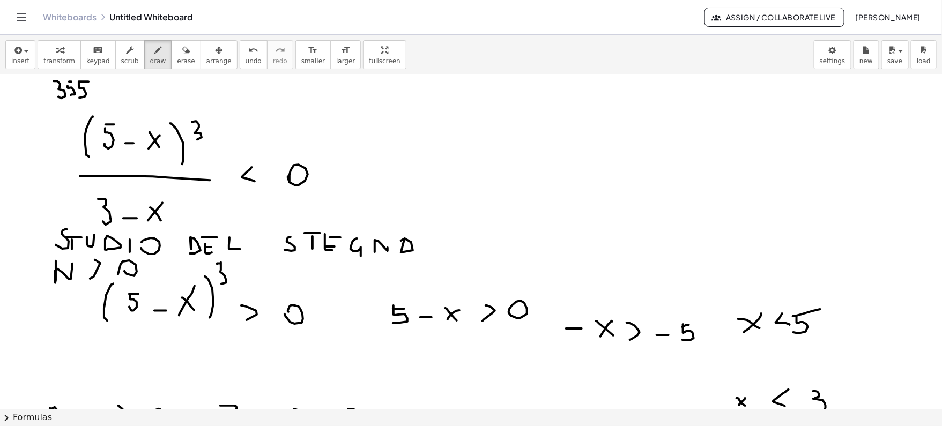
scroll to position [321, 0]
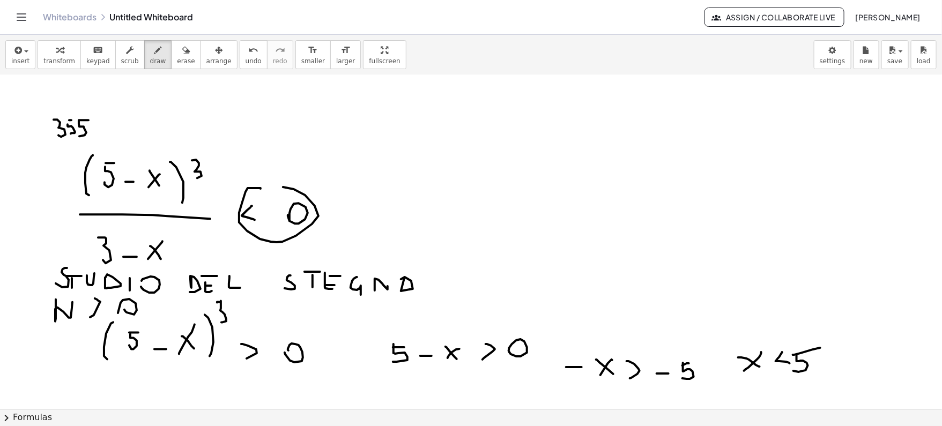
drag, startPoint x: 261, startPoint y: 187, endPoint x: 270, endPoint y: 182, distance: 11.0
click at [270, 182] on div at bounding box center [471, 256] width 942 height 1005
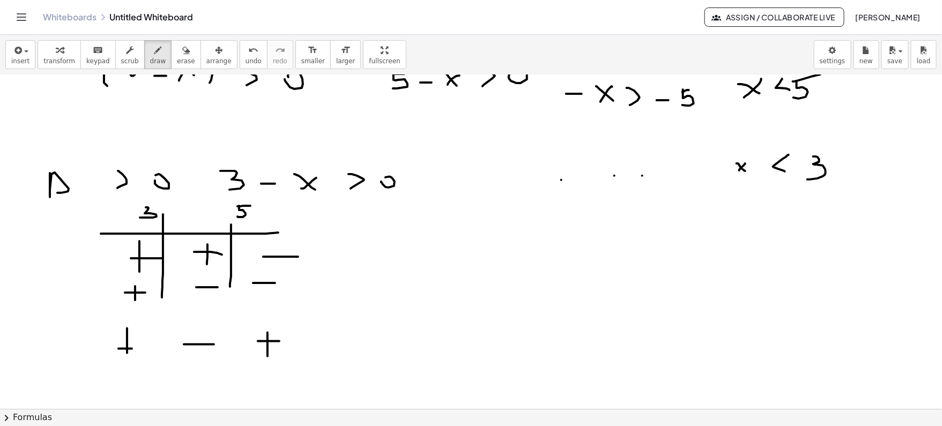
scroll to position [614, 0]
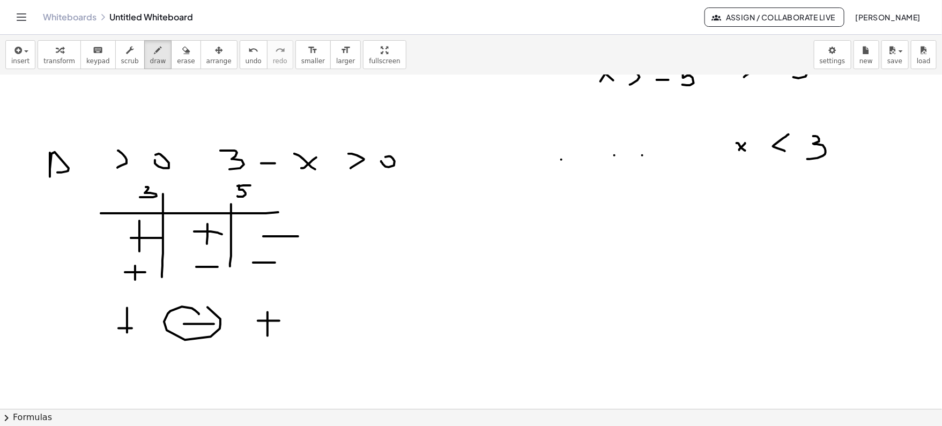
drag, startPoint x: 199, startPoint y: 314, endPoint x: 190, endPoint y: 304, distance: 12.9
drag, startPoint x: 177, startPoint y: 217, endPoint x: 218, endPoint y: 213, distance: 40.9
drag, startPoint x: 450, startPoint y: 273, endPoint x: 466, endPoint y: 286, distance: 20.9
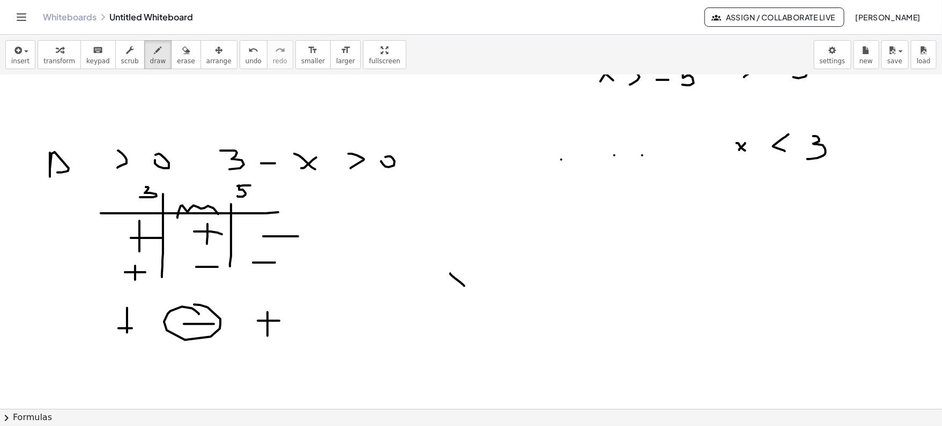
drag, startPoint x: 465, startPoint y: 266, endPoint x: 448, endPoint y: 287, distance: 27.5
drag, startPoint x: 430, startPoint y: 272, endPoint x: 433, endPoint y: 289, distance: 17.3
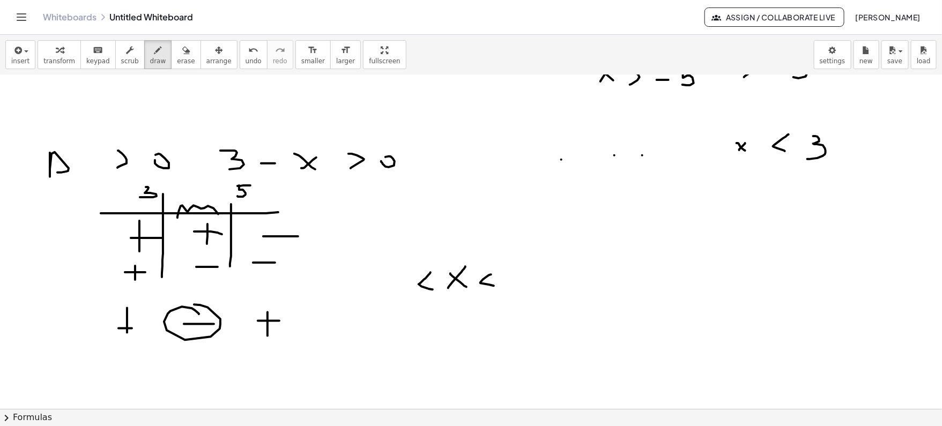
drag, startPoint x: 491, startPoint y: 274, endPoint x: 495, endPoint y: 286, distance: 12.9
drag, startPoint x: 386, startPoint y: 272, endPoint x: 383, endPoint y: 287, distance: 15.9
drag, startPoint x: 519, startPoint y: 270, endPoint x: 515, endPoint y: 289, distance: 19.4
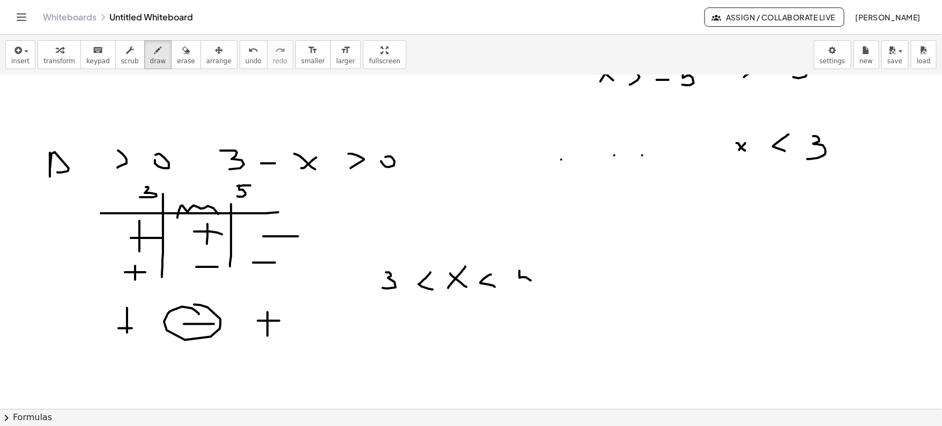
drag, startPoint x: 516, startPoint y: 267, endPoint x: 529, endPoint y: 267, distance: 12.3
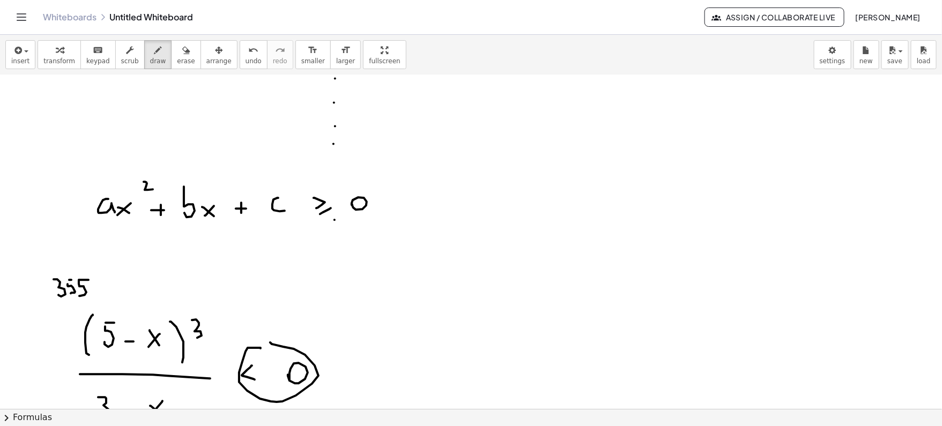
scroll to position [0, 0]
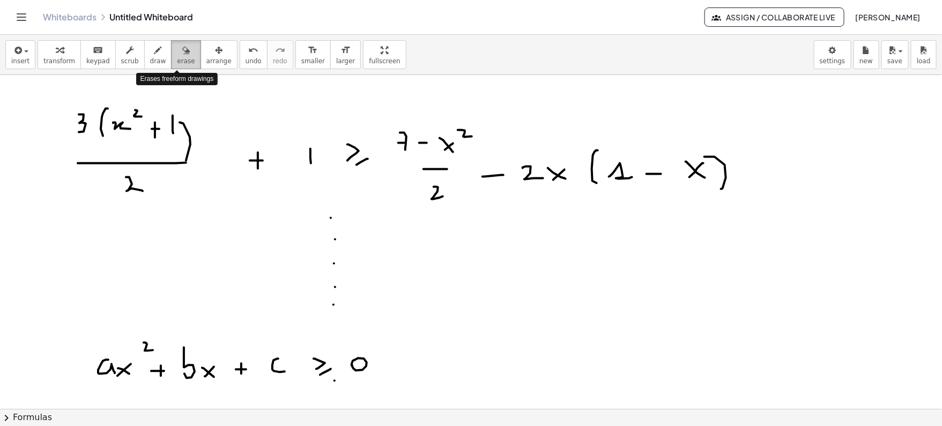
click at [181, 58] on span "erase" at bounding box center [186, 61] width 18 height 8
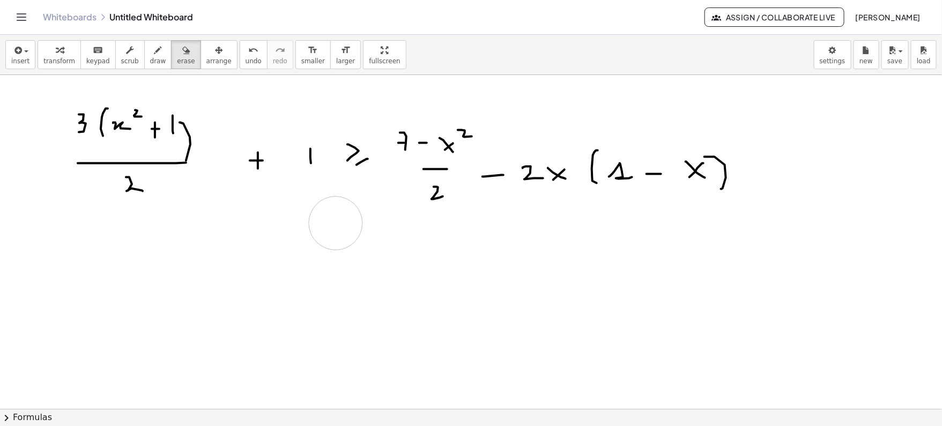
drag, startPoint x: 180, startPoint y: 333, endPoint x: 340, endPoint y: 292, distance: 165.5
drag, startPoint x: 41, startPoint y: 90, endPoint x: 41, endPoint y: 107, distance: 16.6
click at [154, 55] on div "button" at bounding box center [158, 49] width 16 height 13
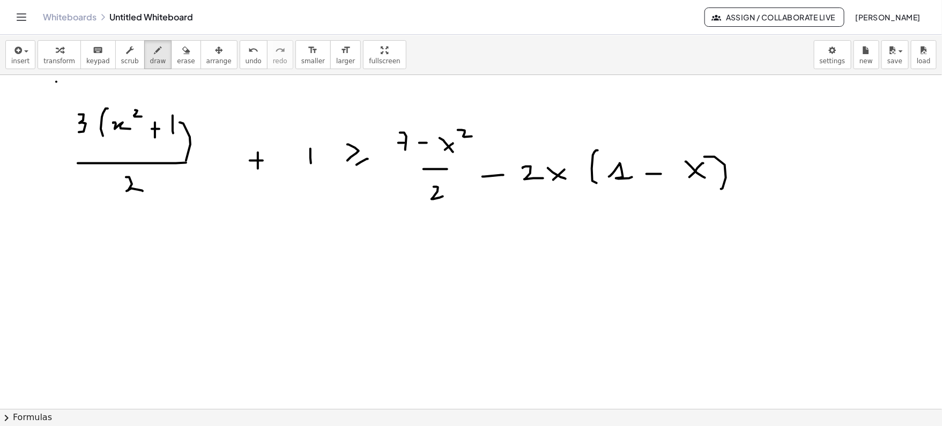
drag, startPoint x: 56, startPoint y: 81, endPoint x: 56, endPoint y: 95, distance: 14.5
drag, startPoint x: 63, startPoint y: 87, endPoint x: 63, endPoint y: 97, distance: 9.7
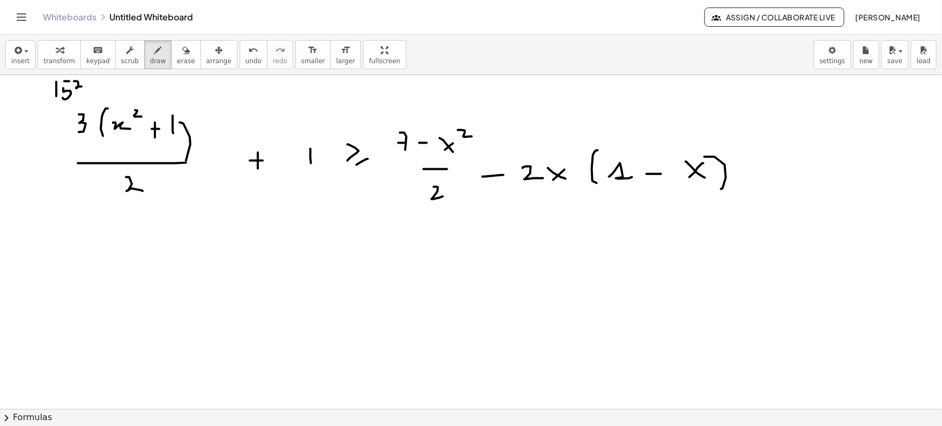
drag, startPoint x: 74, startPoint y: 80, endPoint x: 78, endPoint y: 93, distance: 12.9
drag, startPoint x: 112, startPoint y: 87, endPoint x: 114, endPoint y: 94, distance: 7.5
drag, startPoint x: 150, startPoint y: 81, endPoint x: 150, endPoint y: 95, distance: 13.9
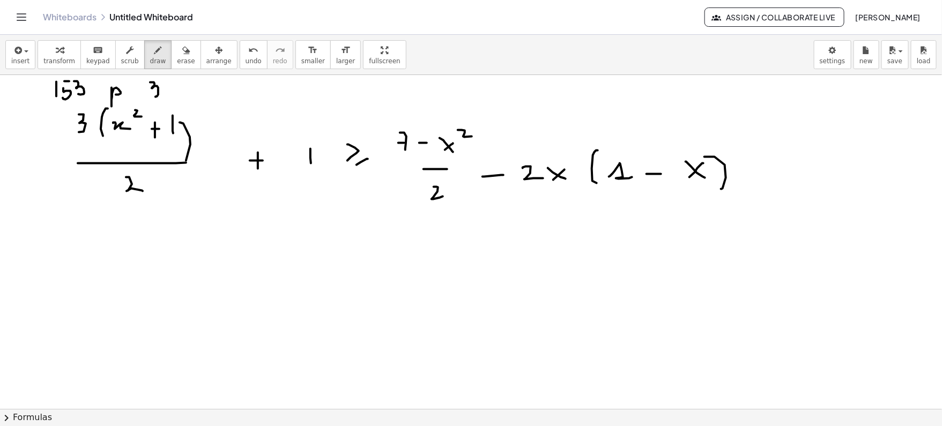
drag, startPoint x: 166, startPoint y: 87, endPoint x: 166, endPoint y: 95, distance: 8.0
drag, startPoint x: 56, startPoint y: 103, endPoint x: 167, endPoint y: 101, distance: 111.5
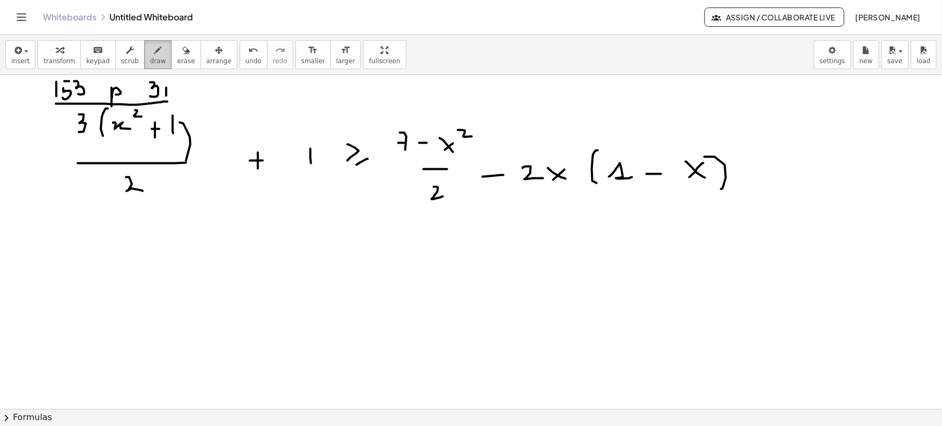
click at [154, 51] on icon "button" at bounding box center [158, 50] width 8 height 13
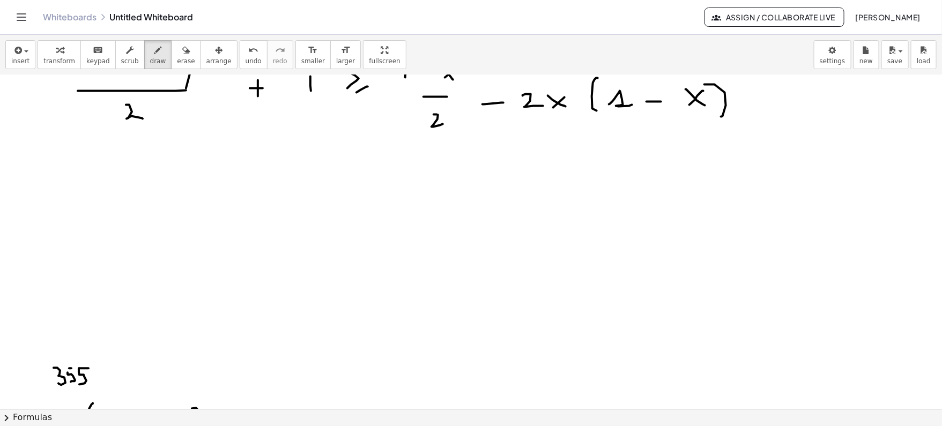
scroll to position [73, 0]
click at [154, 50] on icon "button" at bounding box center [158, 50] width 8 height 13
drag, startPoint x: 60, startPoint y: 169, endPoint x: 60, endPoint y: 188, distance: 18.8
drag, startPoint x: 76, startPoint y: 167, endPoint x: 77, endPoint y: 189, distance: 21.5
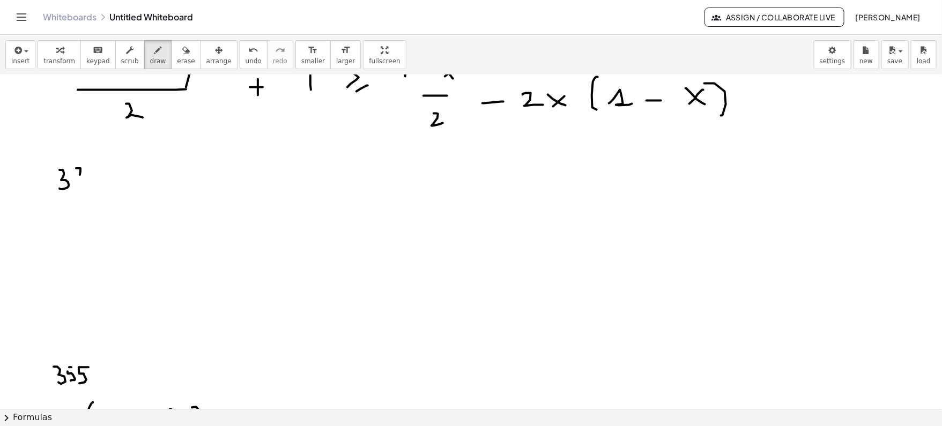
drag, startPoint x: 75, startPoint y: 177, endPoint x: 83, endPoint y: 177, distance: 7.5
drag, startPoint x: 90, startPoint y: 172, endPoint x: 87, endPoint y: 185, distance: 13.8
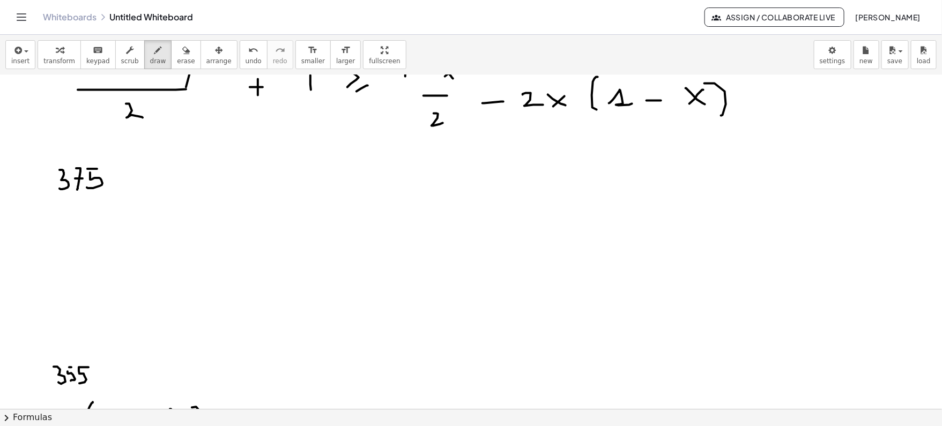
drag, startPoint x: 87, startPoint y: 168, endPoint x: 98, endPoint y: 168, distance: 10.2
drag, startPoint x: 132, startPoint y: 176, endPoint x: 137, endPoint y: 189, distance: 13.7
drag, startPoint x: 186, startPoint y: 168, endPoint x: 186, endPoint y: 192, distance: 23.6
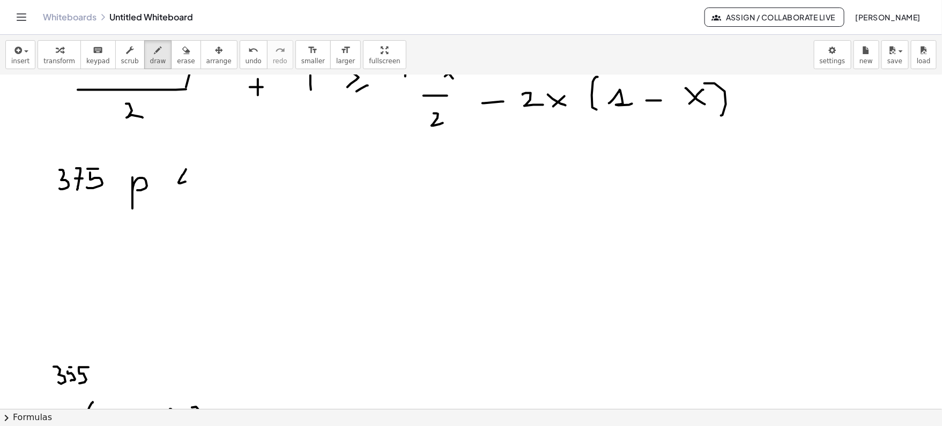
drag, startPoint x: 202, startPoint y: 180, endPoint x: 220, endPoint y: 188, distance: 20.1
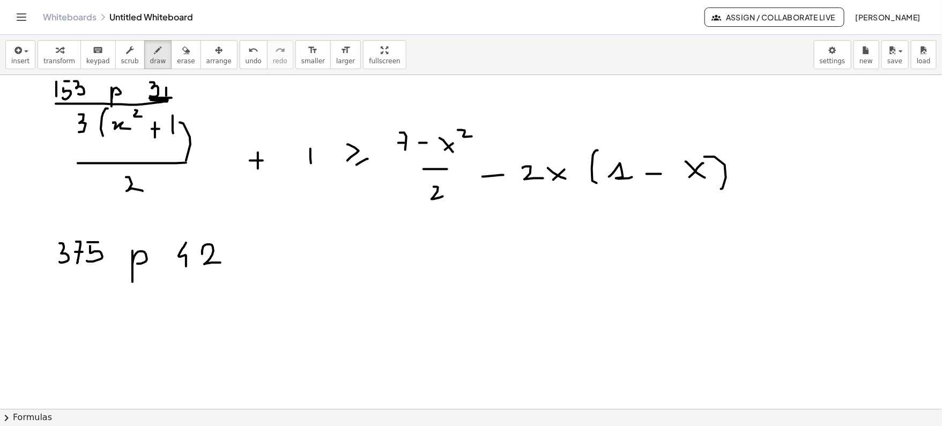
drag, startPoint x: 185, startPoint y: 274, endPoint x: 201, endPoint y: 274, distance: 15.6
drag, startPoint x: 74, startPoint y: 312, endPoint x: 77, endPoint y: 327, distance: 15.4
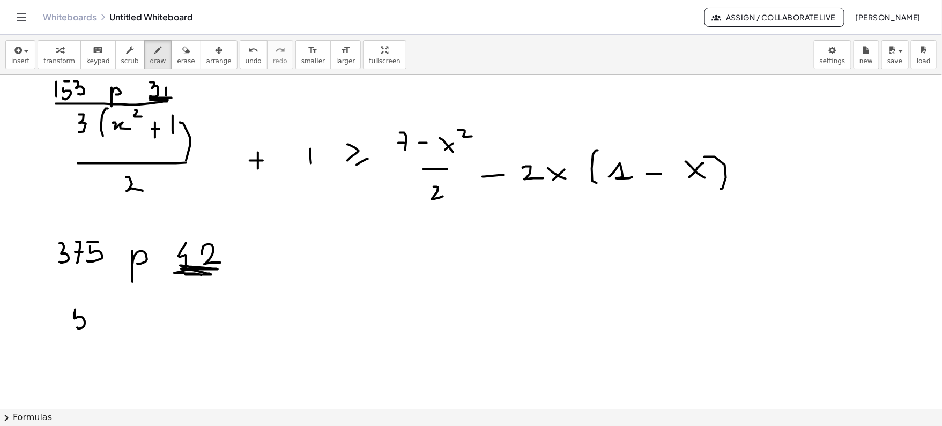
drag, startPoint x: 75, startPoint y: 316, endPoint x: 87, endPoint y: 309, distance: 13.7
drag, startPoint x: 95, startPoint y: 311, endPoint x: 105, endPoint y: 330, distance: 20.6
drag, startPoint x: 106, startPoint y: 314, endPoint x: 93, endPoint y: 328, distance: 19.0
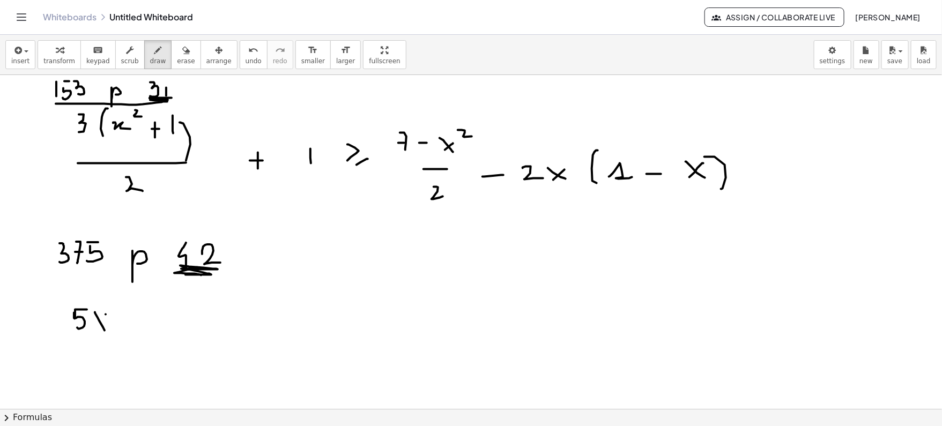
drag, startPoint x: 114, startPoint y: 328, endPoint x: 130, endPoint y: 328, distance: 15.5
drag, startPoint x: 147, startPoint y: 317, endPoint x: 147, endPoint y: 327, distance: 10.2
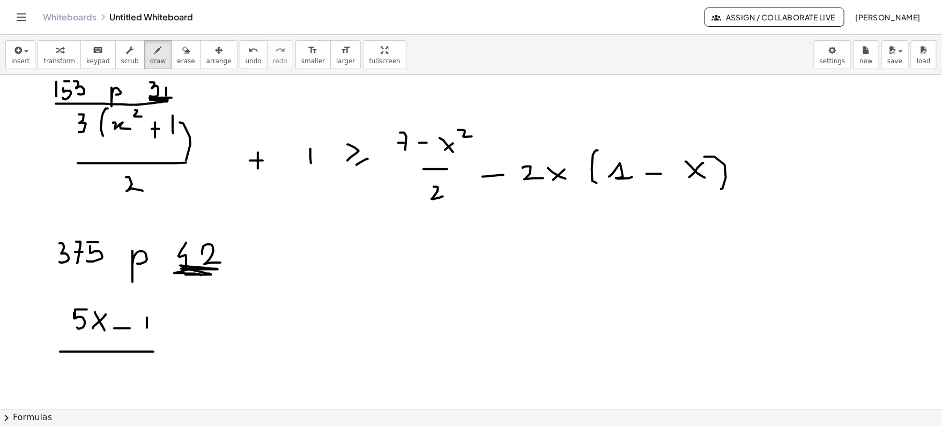
drag, startPoint x: 60, startPoint y: 351, endPoint x: 169, endPoint y: 348, distance: 109.4
drag, startPoint x: 71, startPoint y: 367, endPoint x: 92, endPoint y: 381, distance: 25.6
drag, startPoint x: 91, startPoint y: 368, endPoint x: 79, endPoint y: 377, distance: 14.9
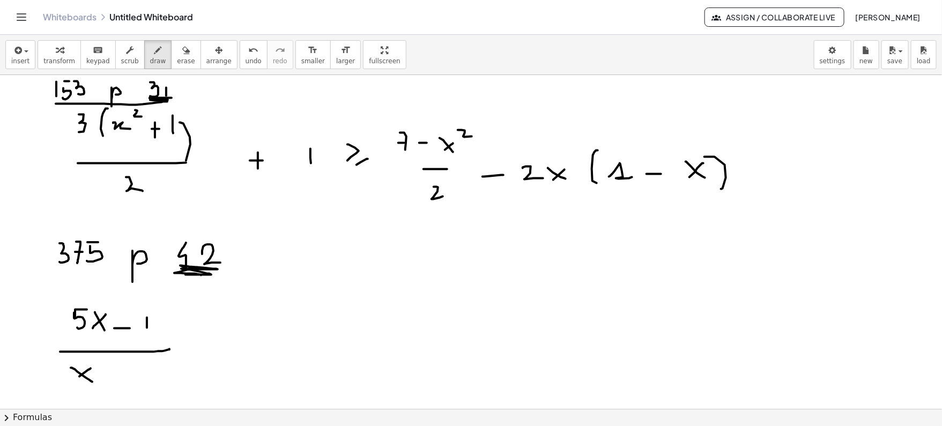
drag, startPoint x: 114, startPoint y: 376, endPoint x: 124, endPoint y: 376, distance: 9.6
drag, startPoint x: 140, startPoint y: 367, endPoint x: 143, endPoint y: 380, distance: 13.1
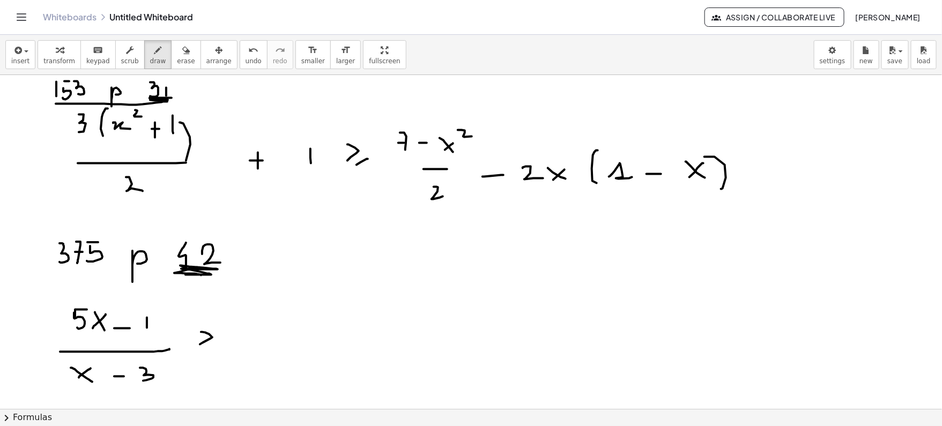
drag, startPoint x: 201, startPoint y: 331, endPoint x: 196, endPoint y: 345, distance: 14.7
drag, startPoint x: 214, startPoint y: 345, endPoint x: 192, endPoint y: 360, distance: 26.3
drag, startPoint x: 235, startPoint y: 346, endPoint x: 255, endPoint y: 355, distance: 22.3
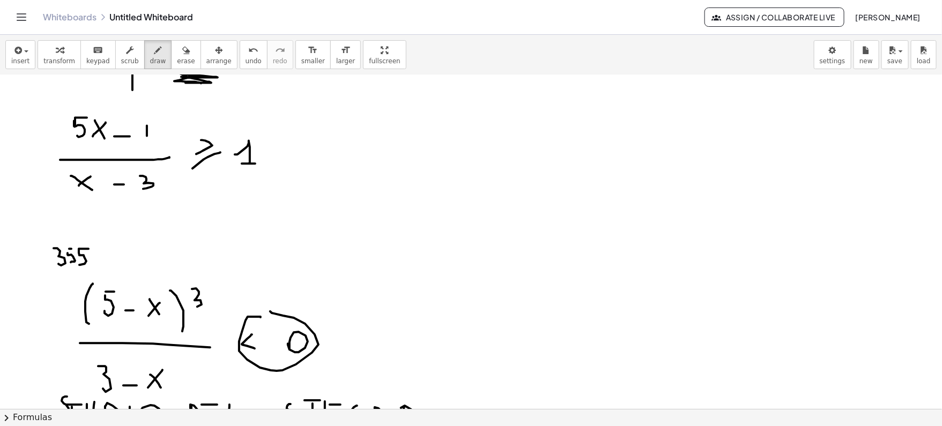
scroll to position [202, 0]
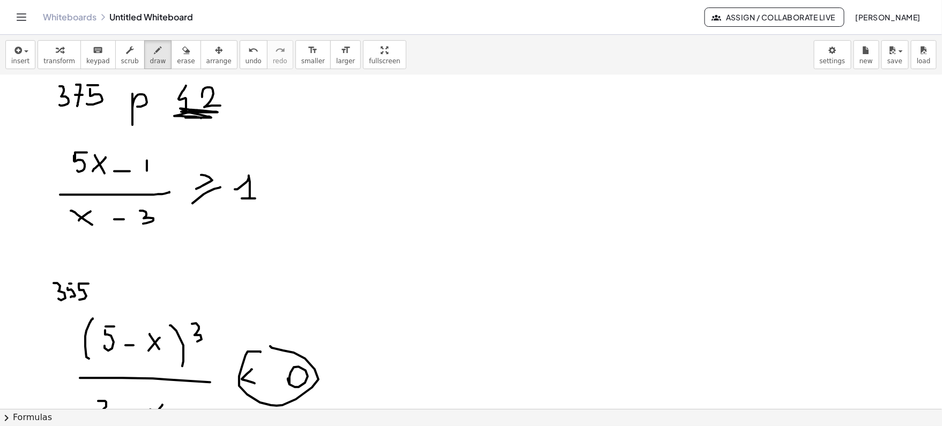
click at [173, 337] on div at bounding box center [471, 420] width 942 height 1005
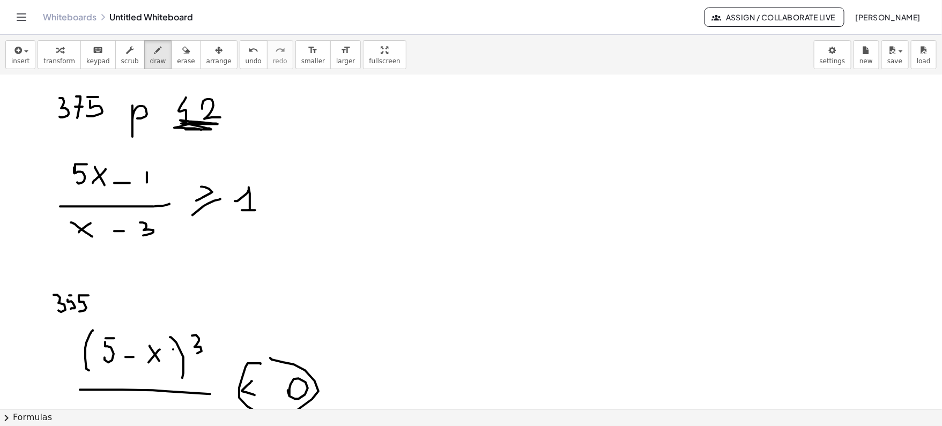
scroll to position [142, 0]
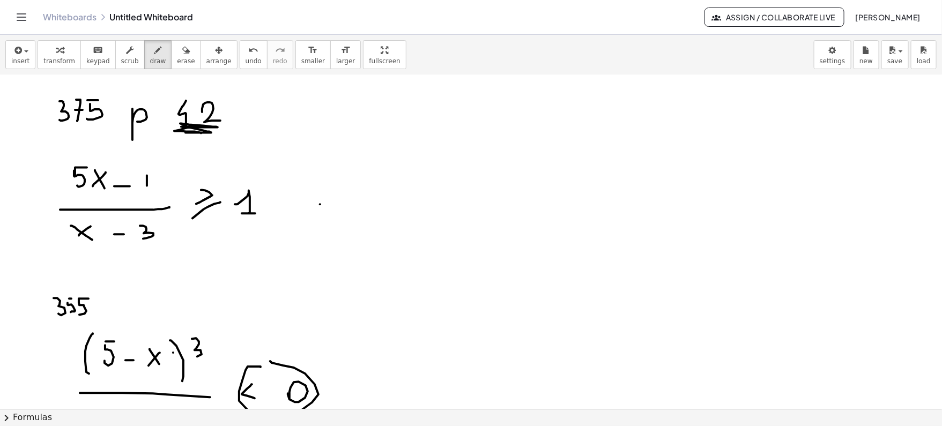
drag, startPoint x: 320, startPoint y: 204, endPoint x: 337, endPoint y: 203, distance: 17.2
drag, startPoint x: 373, startPoint y: 206, endPoint x: 389, endPoint y: 206, distance: 15.5
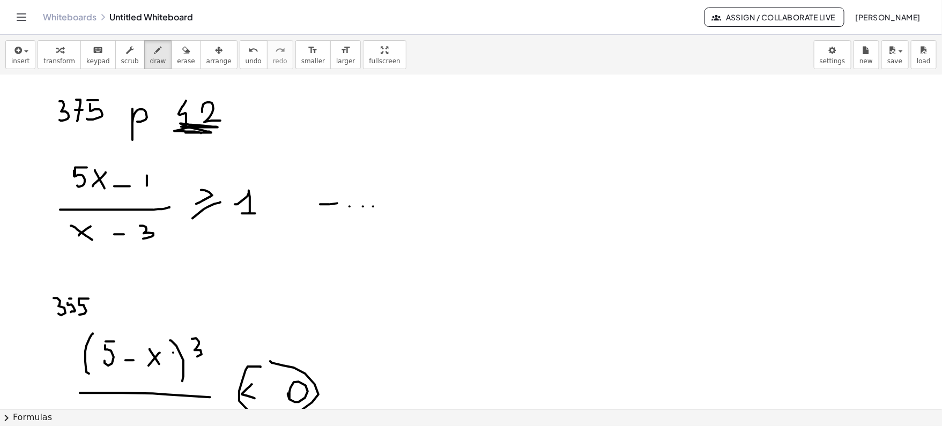
drag, startPoint x: 389, startPoint y: 206, endPoint x: 395, endPoint y: 206, distance: 5.9
drag, startPoint x: 504, startPoint y: 179, endPoint x: 518, endPoint y: 173, distance: 15.8
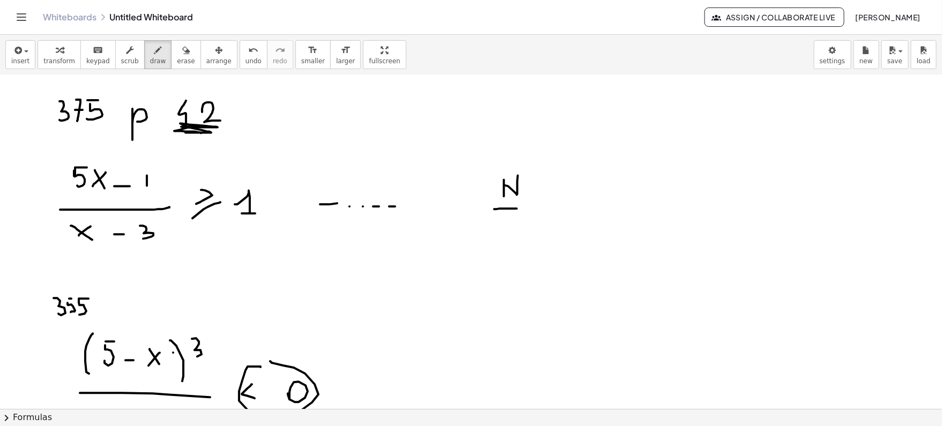
drag, startPoint x: 494, startPoint y: 209, endPoint x: 520, endPoint y: 209, distance: 25.7
drag, startPoint x: 513, startPoint y: 223, endPoint x: 516, endPoint y: 231, distance: 8.9
drag, startPoint x: 552, startPoint y: 203, endPoint x: 554, endPoint y: 209, distance: 6.8
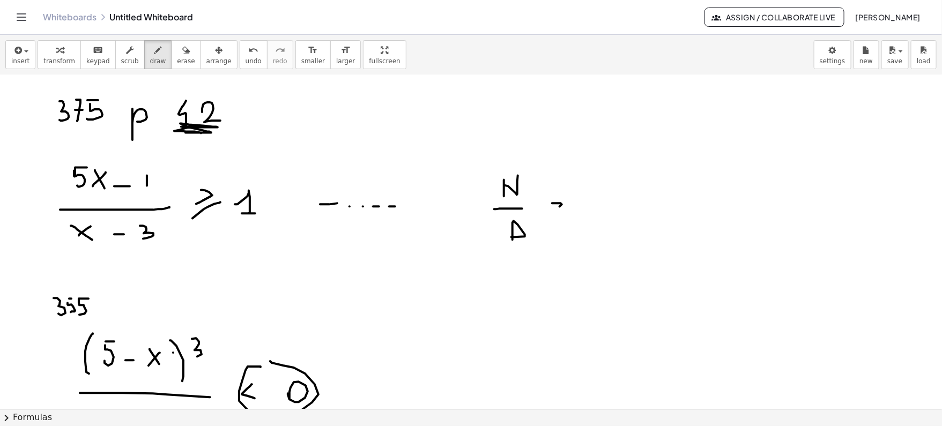
drag, startPoint x: 565, startPoint y: 209, endPoint x: 555, endPoint y: 219, distance: 14.0
drag, startPoint x: 566, startPoint y: 218, endPoint x: 565, endPoint y: 235, distance: 16.6
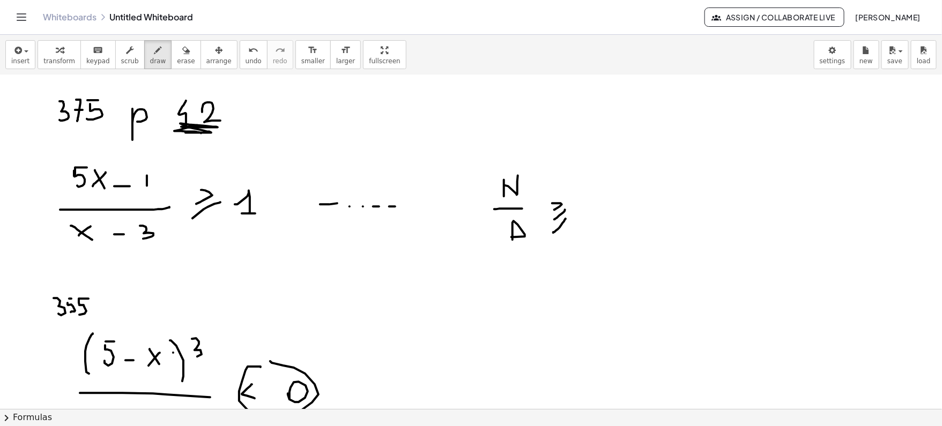
drag, startPoint x: 249, startPoint y: 181, endPoint x: 181, endPoint y: 179, distance: 68.1
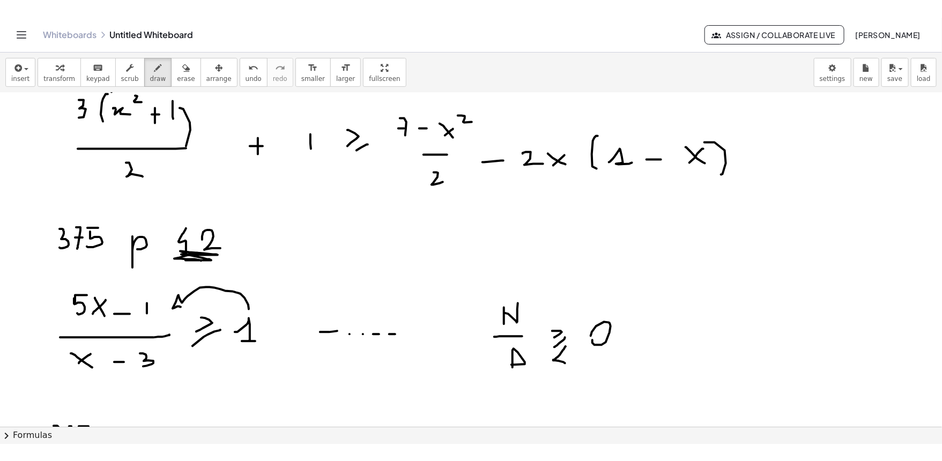
scroll to position [0, 0]
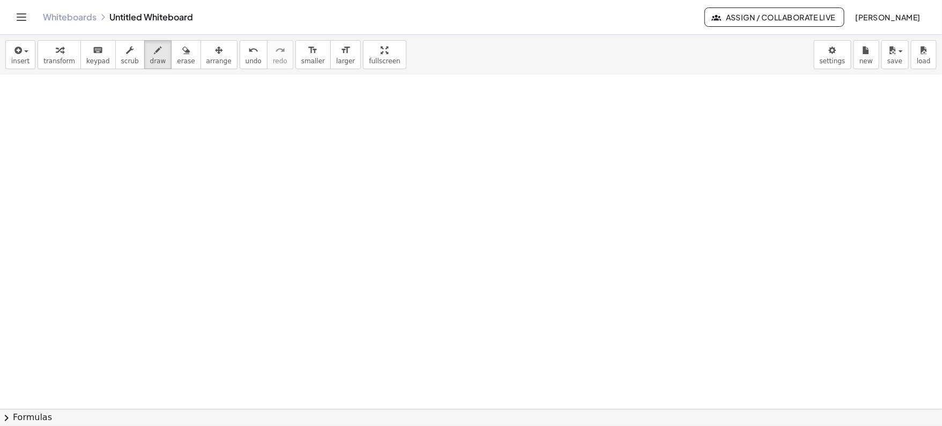
scroll to position [1025, 0]
click at [150, 60] on span "draw" at bounding box center [158, 61] width 16 height 8
drag, startPoint x: 105, startPoint y: 116, endPoint x: 105, endPoint y: 131, distance: 15.0
drag, startPoint x: 106, startPoint y: 121, endPoint x: 112, endPoint y: 115, distance: 8.4
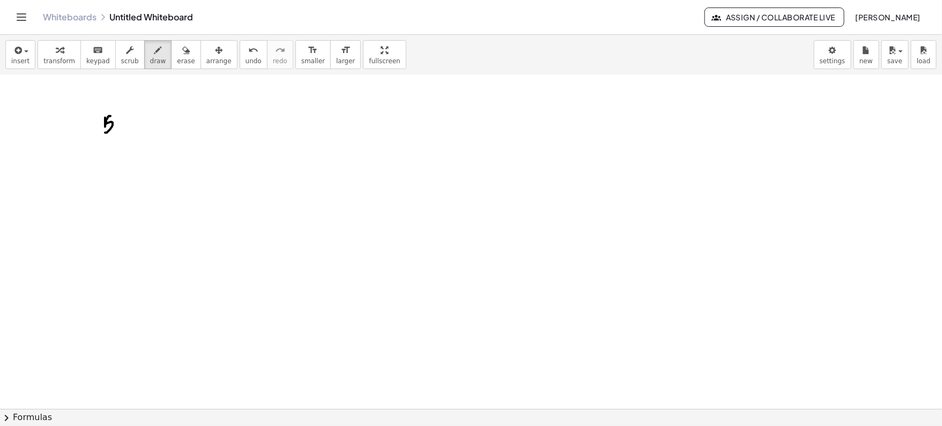
drag, startPoint x: 122, startPoint y: 115, endPoint x: 129, endPoint y: 129, distance: 16.1
drag, startPoint x: 128, startPoint y: 118, endPoint x: 122, endPoint y: 127, distance: 10.4
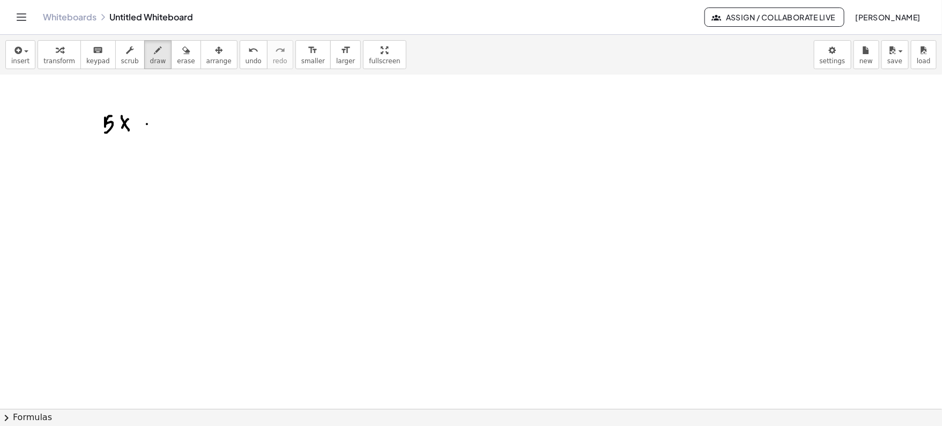
drag, startPoint x: 147, startPoint y: 123, endPoint x: 155, endPoint y: 123, distance: 8.6
drag, startPoint x: 167, startPoint y: 120, endPoint x: 168, endPoint y: 129, distance: 9.3
drag, startPoint x: 104, startPoint y: 149, endPoint x: 155, endPoint y: 149, distance: 50.9
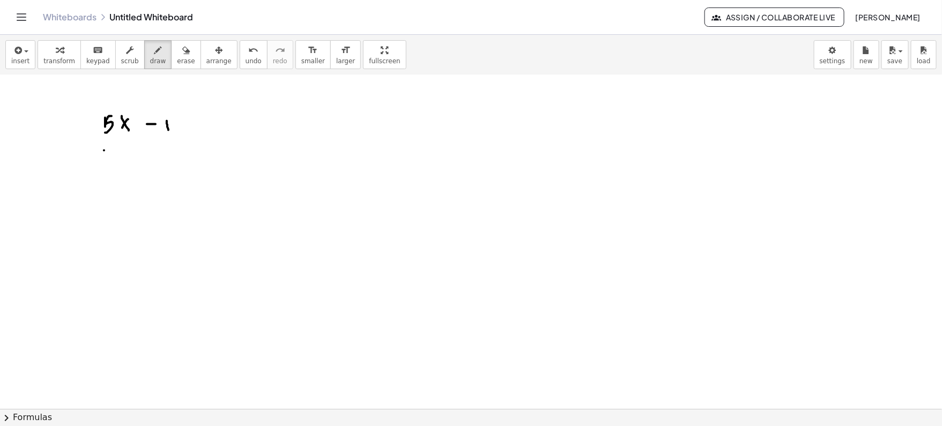
drag, startPoint x: 120, startPoint y: 161, endPoint x: 130, endPoint y: 172, distance: 14.4
drag, startPoint x: 139, startPoint y: 171, endPoint x: 151, endPoint y: 171, distance: 11.8
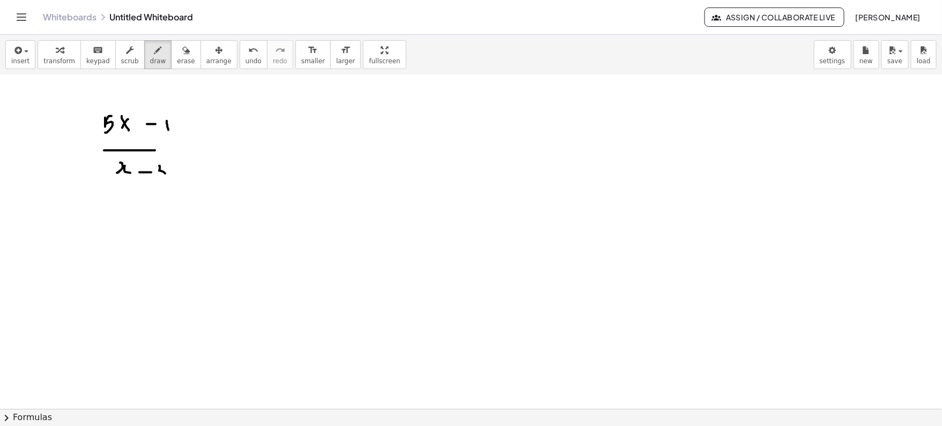
drag, startPoint x: 159, startPoint y: 165, endPoint x: 159, endPoint y: 176, distance: 11.8
drag, startPoint x: 202, startPoint y: 152, endPoint x: 219, endPoint y: 152, distance: 17.2
drag, startPoint x: 234, startPoint y: 146, endPoint x: 234, endPoint y: 159, distance: 12.9
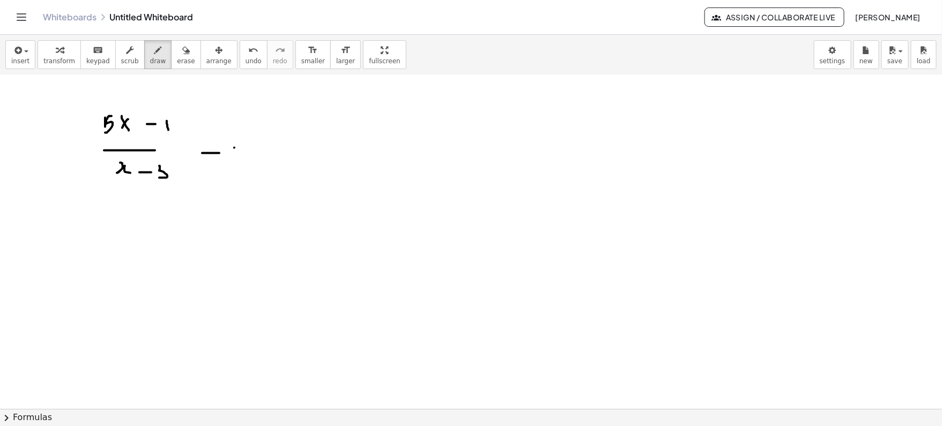
drag, startPoint x: 267, startPoint y: 139, endPoint x: 265, endPoint y: 152, distance: 12.5
drag, startPoint x: 286, startPoint y: 152, endPoint x: 275, endPoint y: 159, distance: 12.8
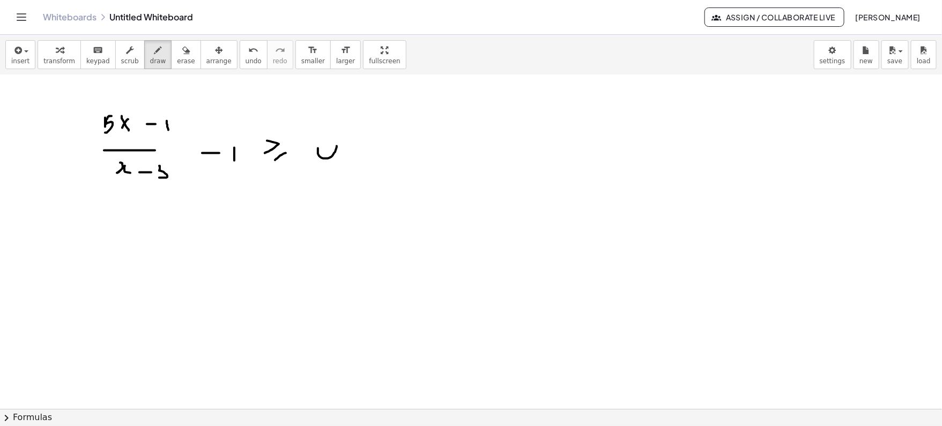
drag, startPoint x: 90, startPoint y: 247, endPoint x: 249, endPoint y: 247, distance: 159.8
drag, startPoint x: 125, startPoint y: 268, endPoint x: 149, endPoint y: 274, distance: 25.0
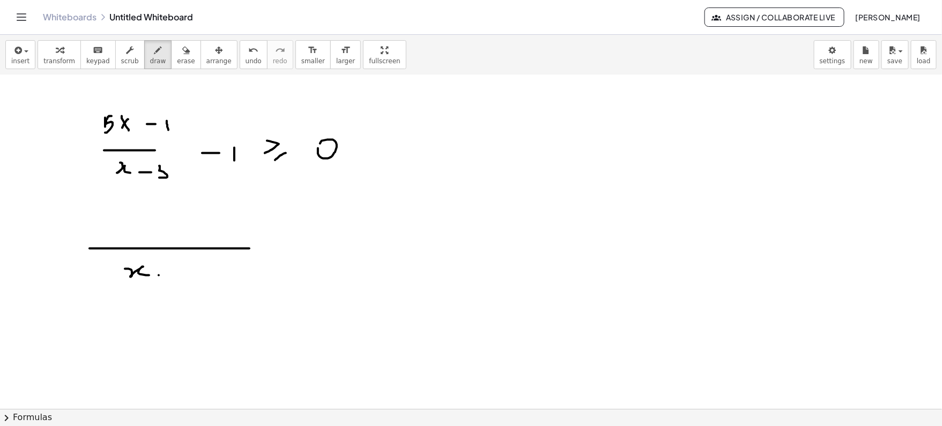
drag, startPoint x: 159, startPoint y: 274, endPoint x: 168, endPoint y: 274, distance: 9.6
drag, startPoint x: 178, startPoint y: 266, endPoint x: 179, endPoint y: 280, distance: 14.5
drag, startPoint x: 84, startPoint y: 216, endPoint x: 80, endPoint y: 235, distance: 19.2
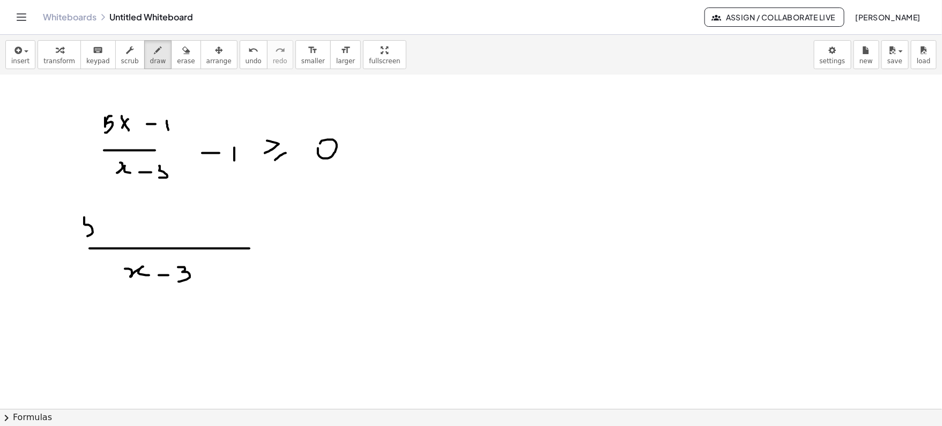
drag, startPoint x: 84, startPoint y: 216, endPoint x: 93, endPoint y: 216, distance: 9.6
drag, startPoint x: 102, startPoint y: 219, endPoint x: 109, endPoint y: 234, distance: 15.8
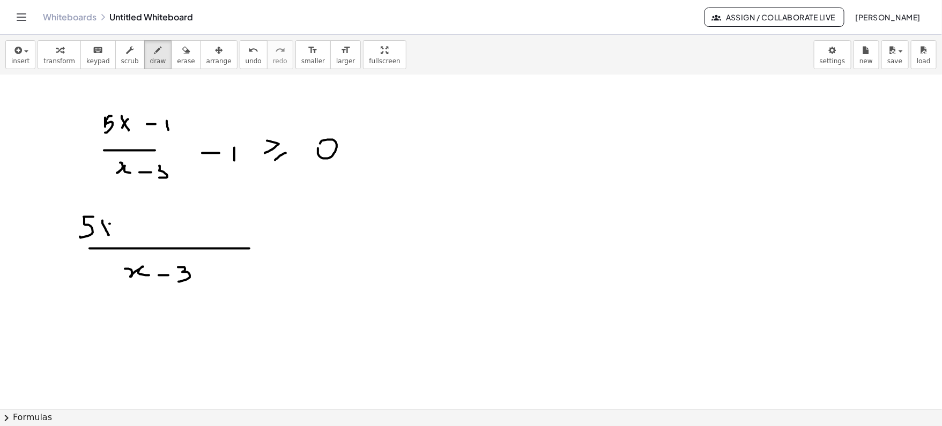
drag, startPoint x: 110, startPoint y: 222, endPoint x: 98, endPoint y: 233, distance: 16.3
drag, startPoint x: 122, startPoint y: 231, endPoint x: 129, endPoint y: 231, distance: 7.5
drag, startPoint x: 143, startPoint y: 230, endPoint x: 152, endPoint y: 236, distance: 11.3
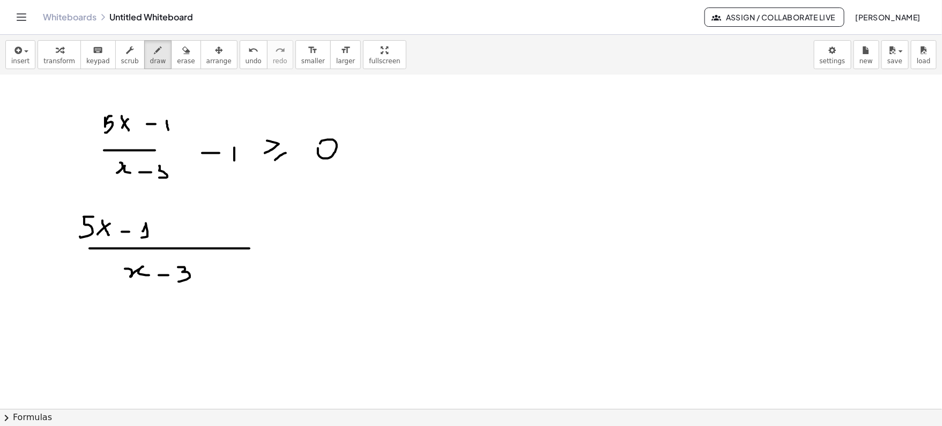
drag, startPoint x: 168, startPoint y: 233, endPoint x: 176, endPoint y: 233, distance: 8.0
drag, startPoint x: 185, startPoint y: 228, endPoint x: 192, endPoint y: 234, distance: 8.4
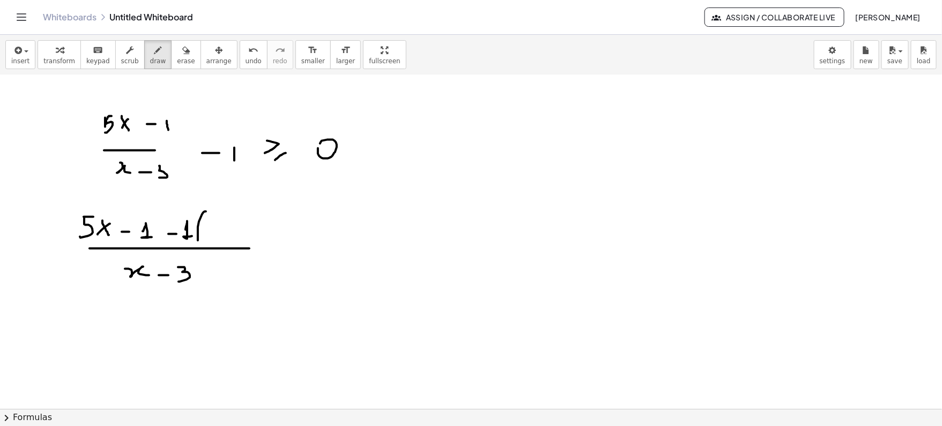
drag, startPoint x: 206, startPoint y: 210, endPoint x: 204, endPoint y: 244, distance: 34.4
drag, startPoint x: 214, startPoint y: 224, endPoint x: 232, endPoint y: 233, distance: 19.9
drag, startPoint x: 246, startPoint y: 231, endPoint x: 254, endPoint y: 231, distance: 7.5
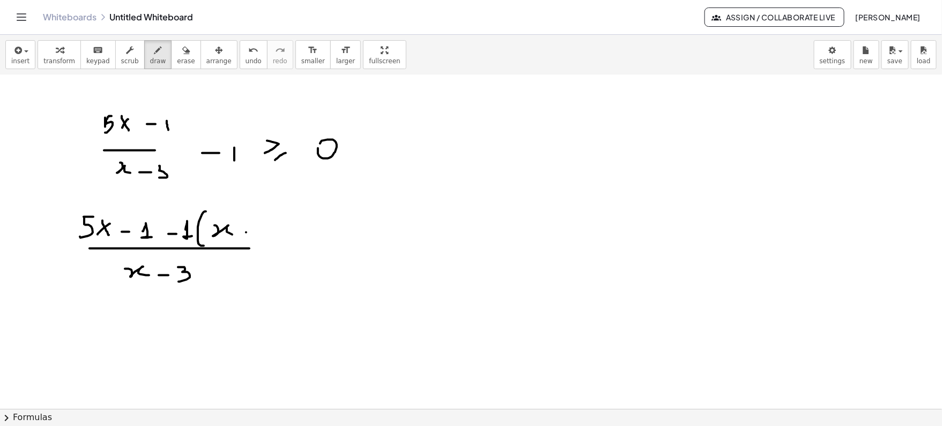
drag, startPoint x: 259, startPoint y: 229, endPoint x: 254, endPoint y: 241, distance: 13.2
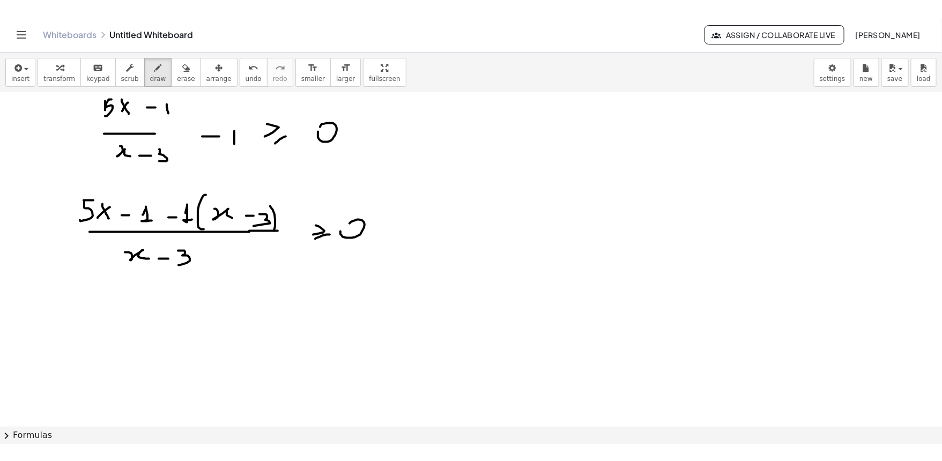
scroll to position [1075, 0]
